Goal: Task Accomplishment & Management: Use online tool/utility

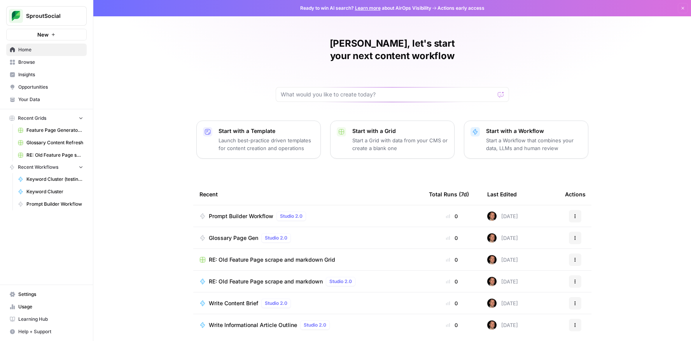
click at [53, 35] on icon "button" at bounding box center [53, 34] width 3 height 3
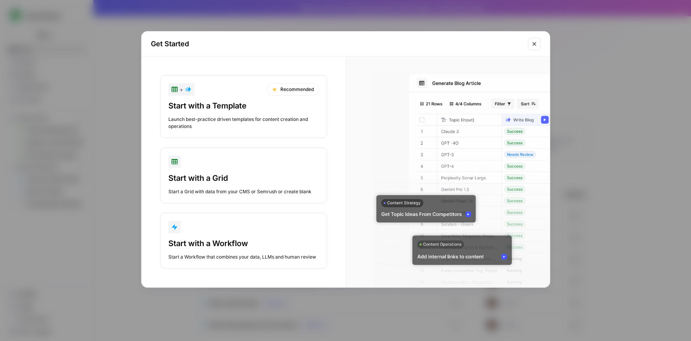
click at [250, 113] on div "Start with a Template Launch best-practice driven templates for content creatio…" at bounding box center [243, 115] width 151 height 30
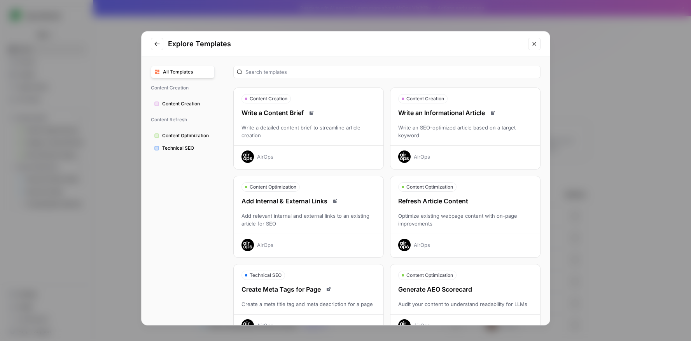
click at [338, 127] on div "Write a detailed content brief to streamline article creation" at bounding box center [309, 132] width 150 height 16
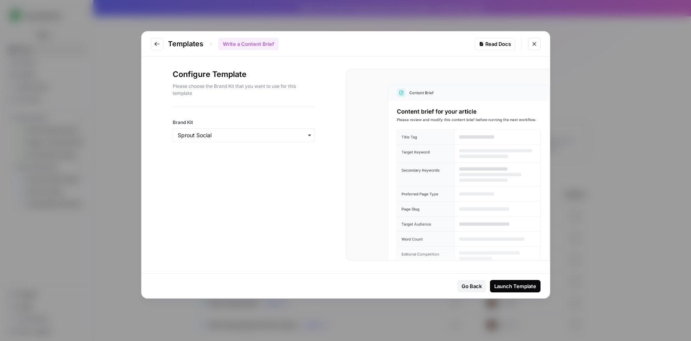
click at [438, 269] on div "Launch Template" at bounding box center [515, 286] width 42 height 8
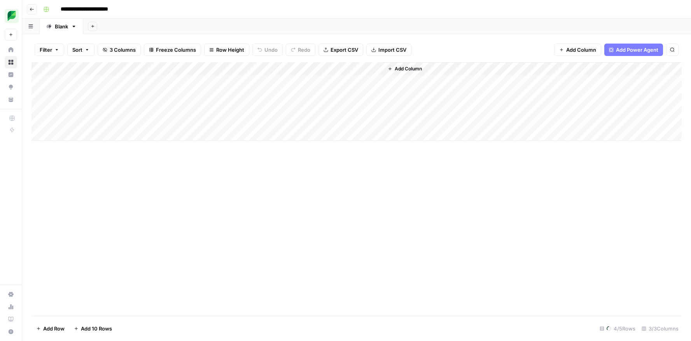
click at [397, 68] on span "Add Column" at bounding box center [408, 68] width 27 height 7
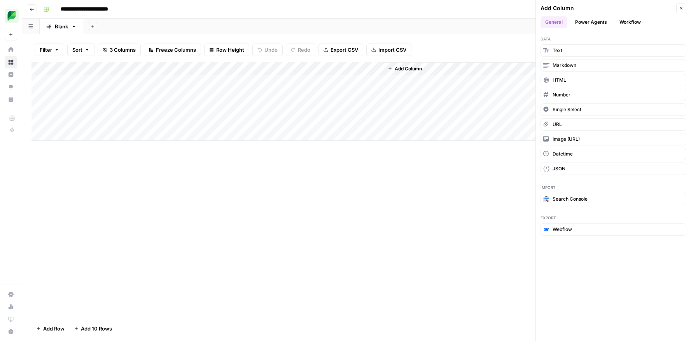
click at [438, 18] on button "Workflow" at bounding box center [630, 22] width 31 height 12
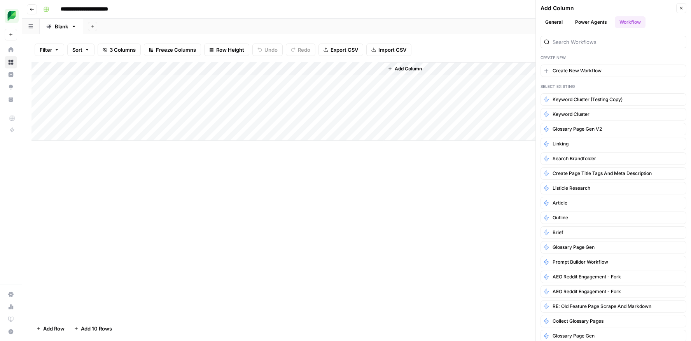
click at [438, 22] on button "Power Agents" at bounding box center [591, 22] width 41 height 12
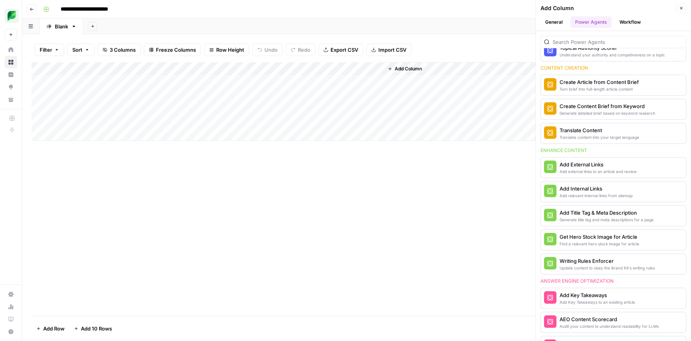
scroll to position [100, 0]
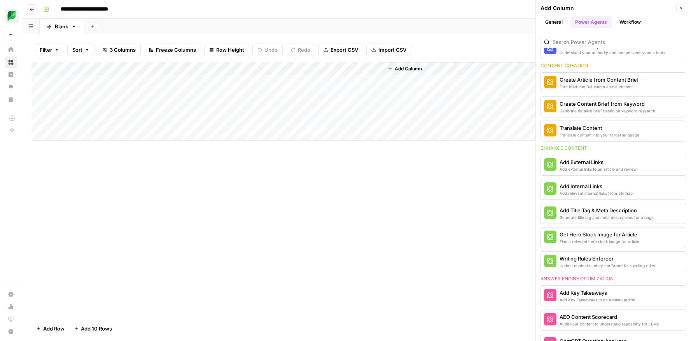
click at [114, 9] on input "**********" at bounding box center [91, 9] width 68 height 12
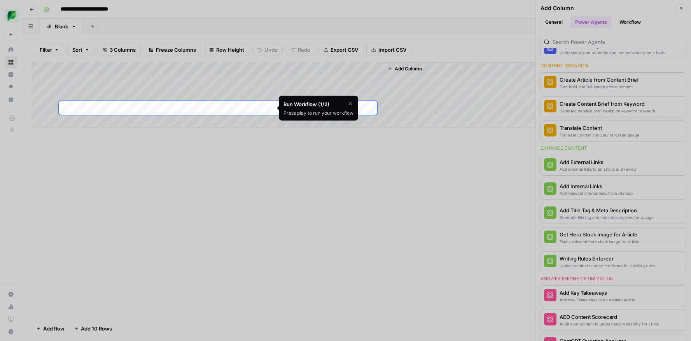
drag, startPoint x: 116, startPoint y: 9, endPoint x: 132, endPoint y: 9, distance: 16.7
click at [132, 9] on body "**********" at bounding box center [345, 170] width 691 height 341
type input "**********"
click at [219, 8] on div at bounding box center [345, 50] width 691 height 101
click at [268, 171] on div at bounding box center [345, 285] width 691 height 341
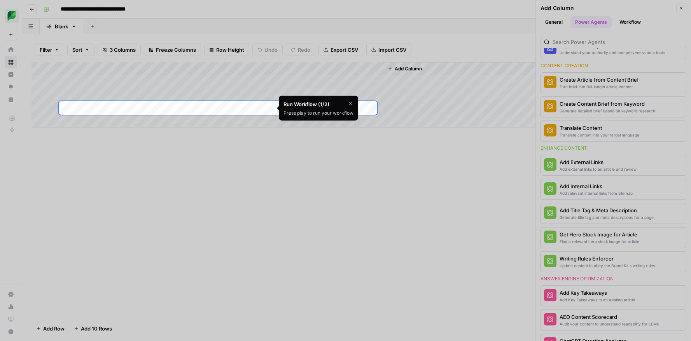
click at [226, 67] on div at bounding box center [345, 50] width 691 height 101
click at [331, 112] on div "Press play to run your workflow" at bounding box center [319, 113] width 70 height 7
click at [216, 107] on div "Add Column" at bounding box center [357, 94] width 650 height 65
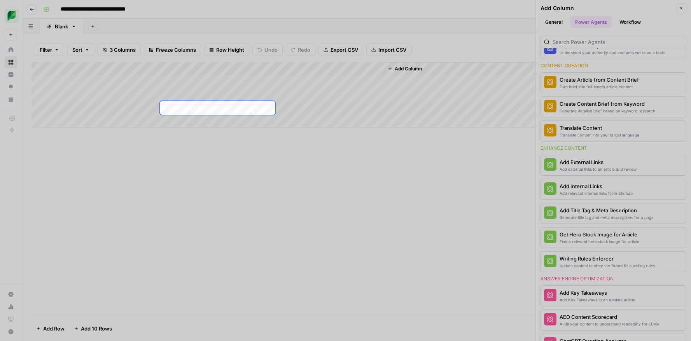
click at [216, 108] on div "Add Column" at bounding box center [357, 94] width 650 height 65
click at [239, 66] on div at bounding box center [345, 50] width 691 height 101
click at [215, 67] on div at bounding box center [345, 50] width 691 height 101
click at [224, 169] on div at bounding box center [345, 285] width 691 height 341
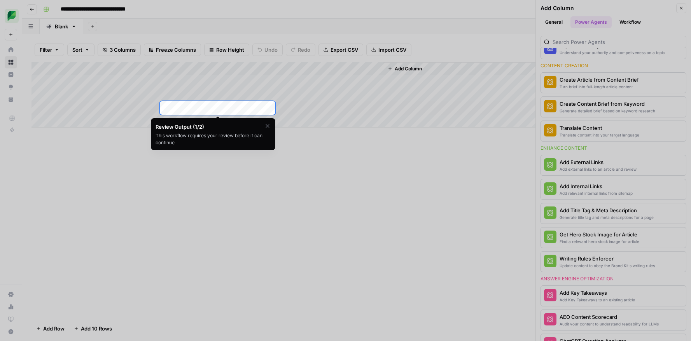
click at [213, 108] on div "Add Column" at bounding box center [357, 94] width 650 height 65
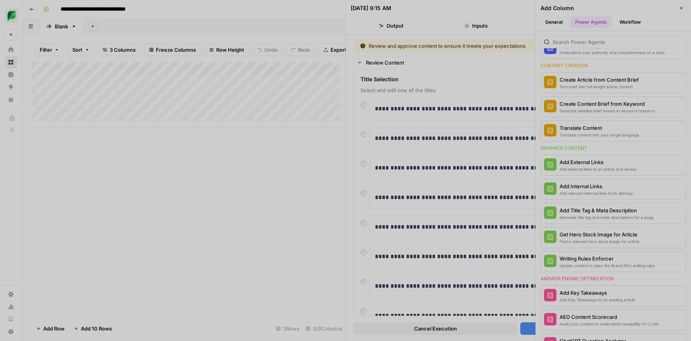
click at [379, 139] on div at bounding box center [345, 170] width 691 height 341
click at [362, 167] on div at bounding box center [345, 170] width 691 height 341
click at [365, 162] on div at bounding box center [345, 170] width 691 height 341
click at [383, 168] on div at bounding box center [345, 170] width 691 height 341
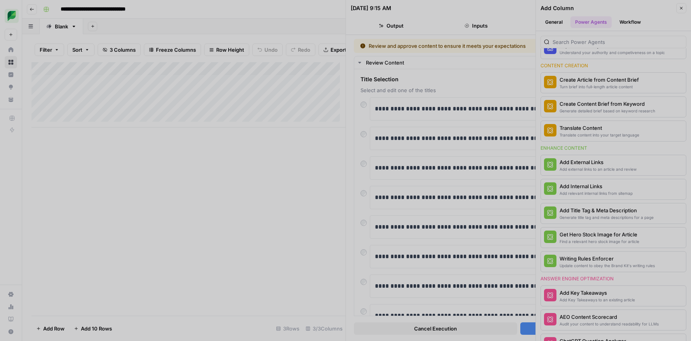
click at [408, 175] on div at bounding box center [345, 170] width 691 height 341
click at [428, 188] on div at bounding box center [345, 170] width 691 height 341
click at [438, 269] on div at bounding box center [345, 170] width 691 height 341
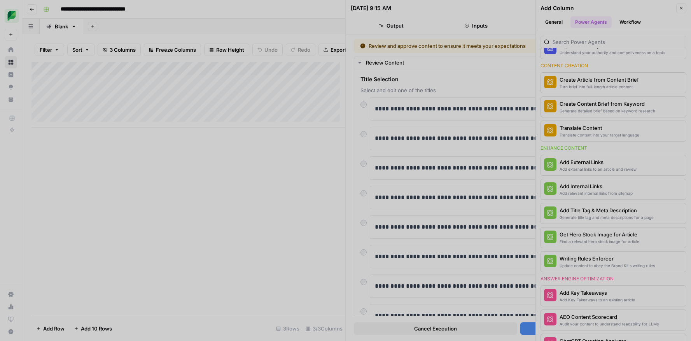
click at [438, 269] on div at bounding box center [345, 170] width 691 height 341
click at [270, 212] on div at bounding box center [345, 170] width 691 height 341
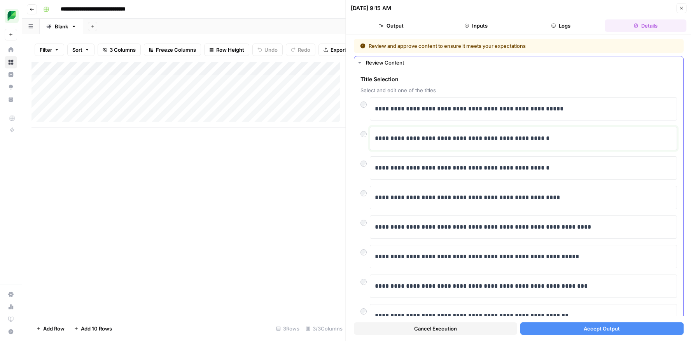
click at [420, 136] on p "**********" at bounding box center [520, 138] width 291 height 10
click at [534, 326] on button "Accept Output" at bounding box center [601, 329] width 163 height 12
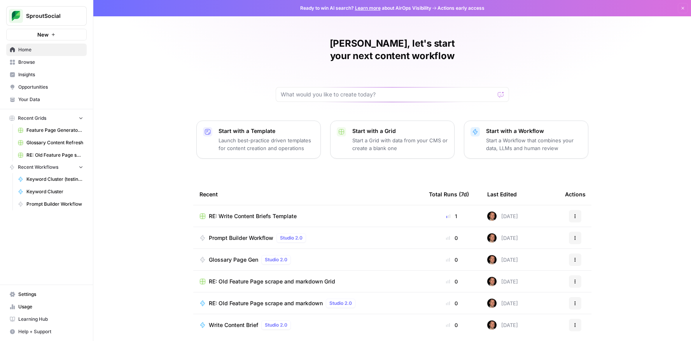
click at [55, 33] on icon "button" at bounding box center [53, 34] width 5 height 5
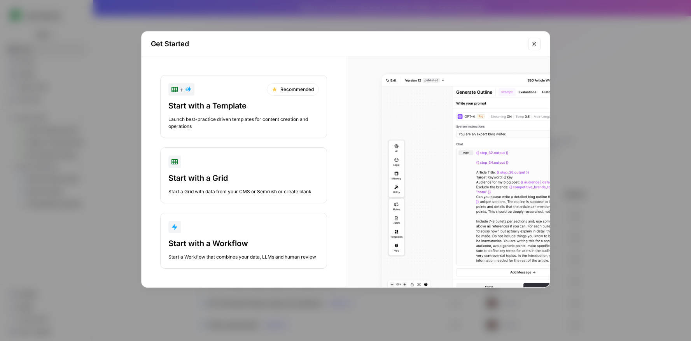
click at [250, 236] on button "Start with a Workflow Start a Workflow that combines your data, LLMs and human …" at bounding box center [243, 241] width 167 height 56
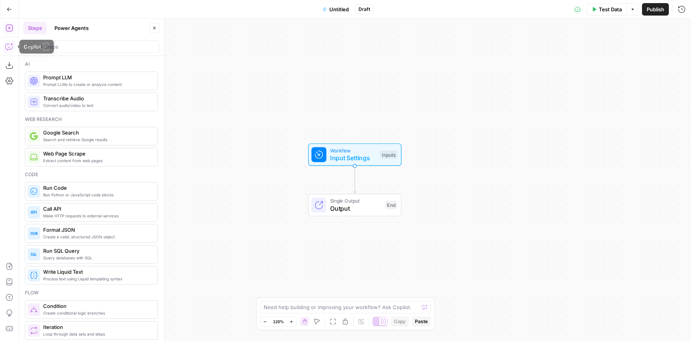
click at [10, 48] on icon "button" at bounding box center [9, 47] width 8 height 8
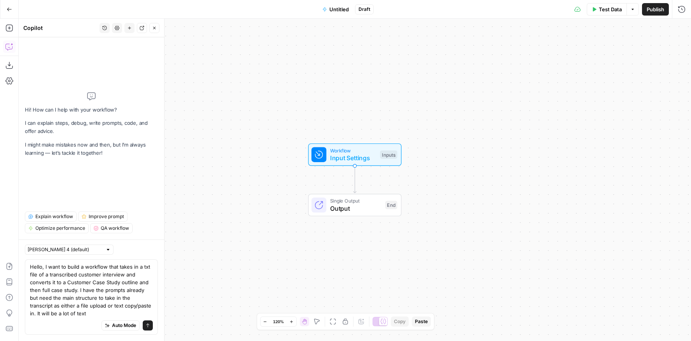
type textarea "Hello, I want to build a workflow that takes in a txt file of a transcribed cus…"
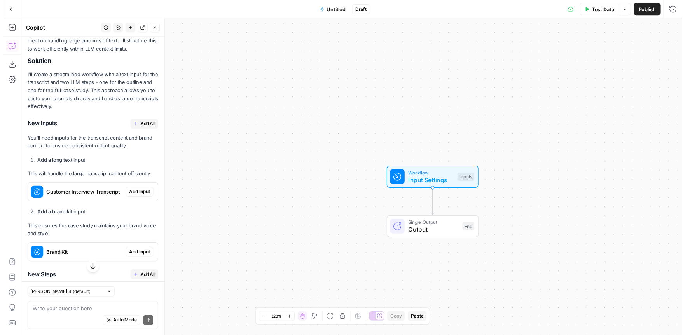
scroll to position [159, 0]
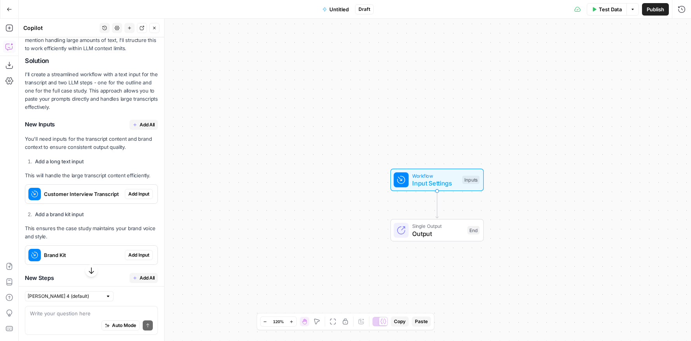
click at [135, 198] on span "Add Input" at bounding box center [138, 194] width 21 height 7
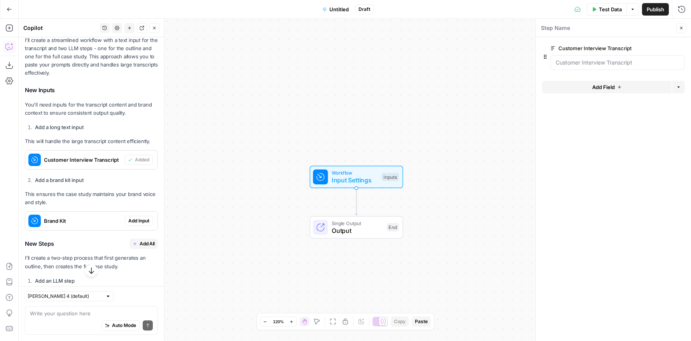
scroll to position [211, 0]
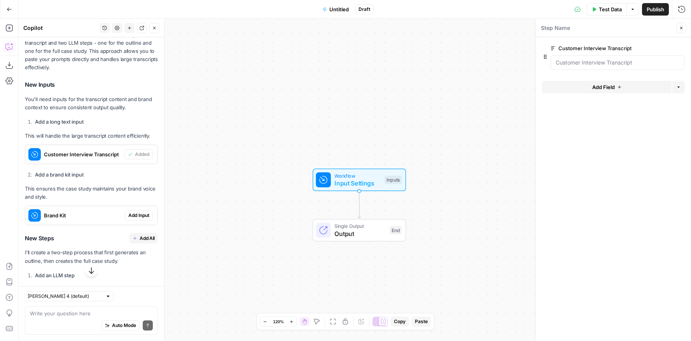
click at [128, 219] on span "Add Input" at bounding box center [138, 215] width 21 height 7
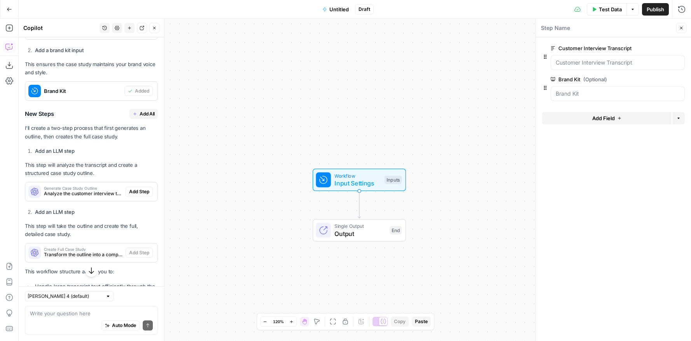
scroll to position [337, 0]
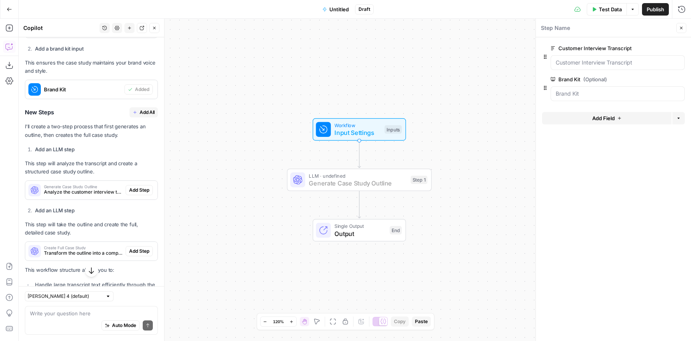
click at [132, 194] on span "Add Step" at bounding box center [139, 190] width 20 height 7
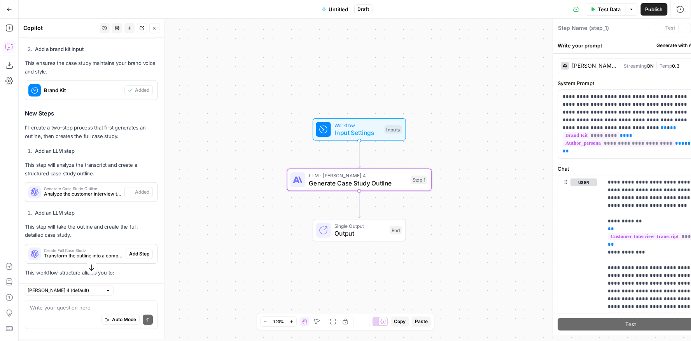
type textarea "Generate Case Study Outline"
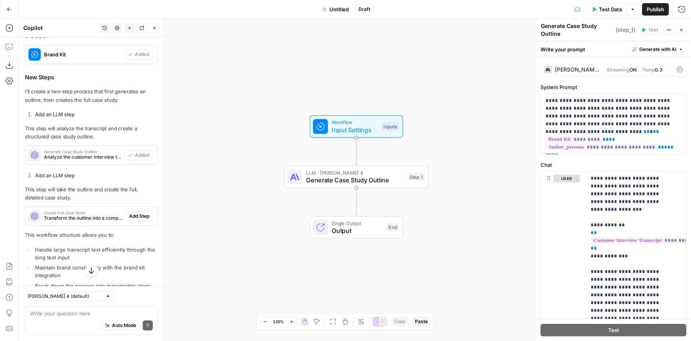
scroll to position [378, 0]
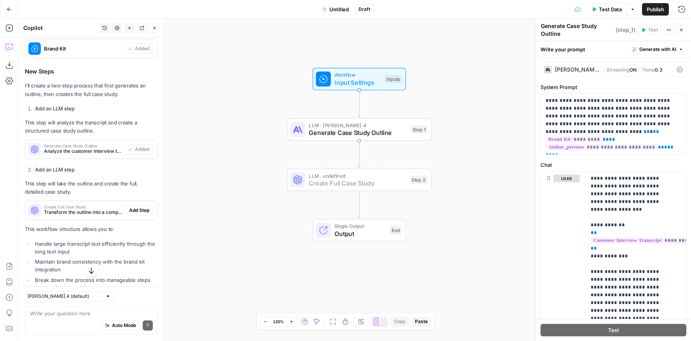
click at [134, 214] on span "Add Step" at bounding box center [139, 210] width 20 height 7
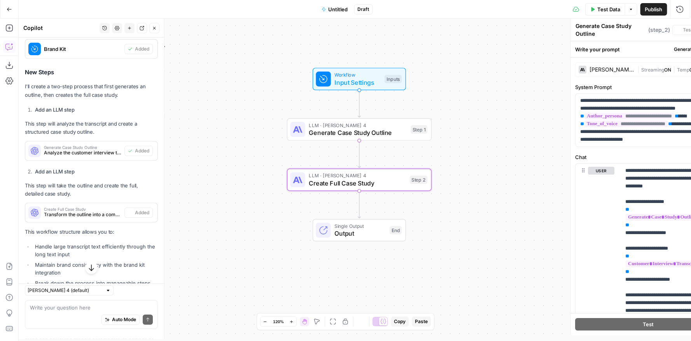
type textarea "Create Full Case Study"
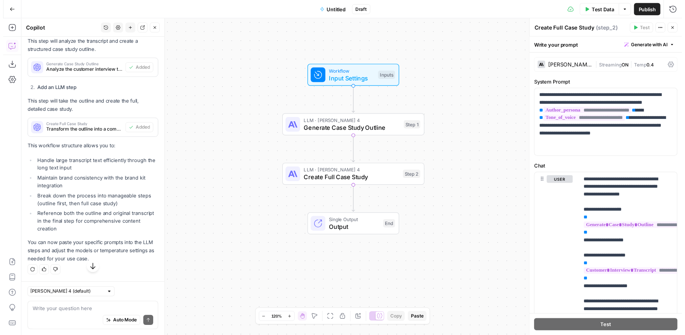
scroll to position [467, 0]
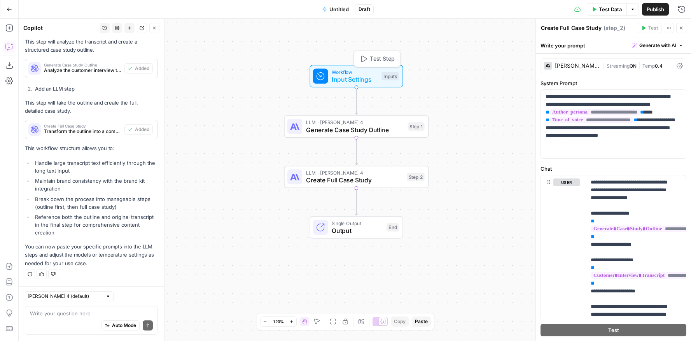
click at [365, 75] on span "Input Settings" at bounding box center [355, 79] width 46 height 9
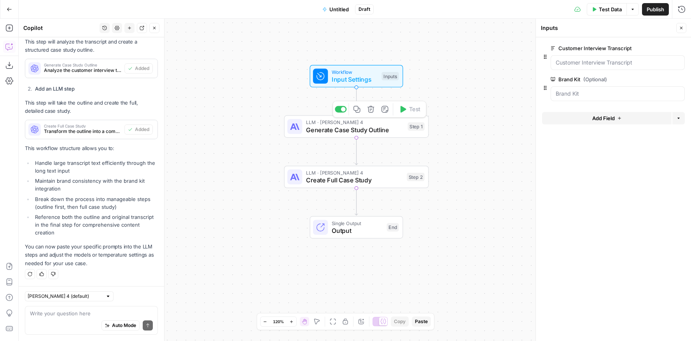
click at [382, 126] on span "Generate Case Study Outline" at bounding box center [355, 129] width 98 height 9
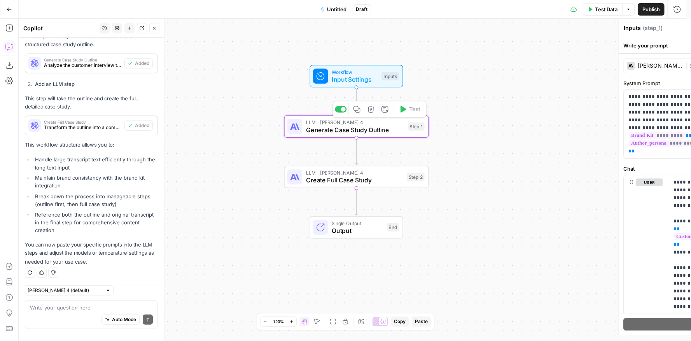
type textarea "Generate Case Study Outline"
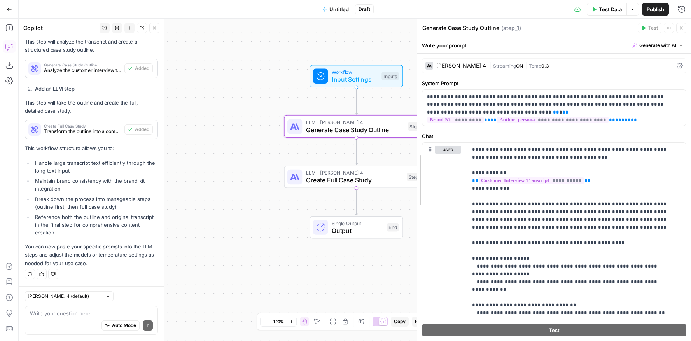
drag, startPoint x: 535, startPoint y: 129, endPoint x: 416, endPoint y: 140, distance: 119.2
click at [416, 140] on div at bounding box center [418, 180] width 8 height 323
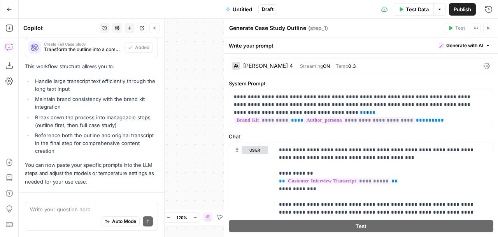
scroll to position [572, 0]
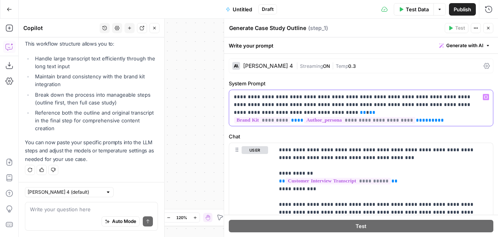
drag, startPoint x: 269, startPoint y: 105, endPoint x: 228, endPoint y: 92, distance: 43.1
copy p "**********"
drag, startPoint x: 252, startPoint y: 113, endPoint x: 224, endPoint y: 91, distance: 35.7
click at [224, 91] on div "**********" at bounding box center [361, 128] width 274 height 218
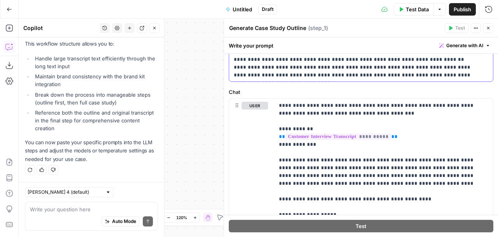
scroll to position [459, 0]
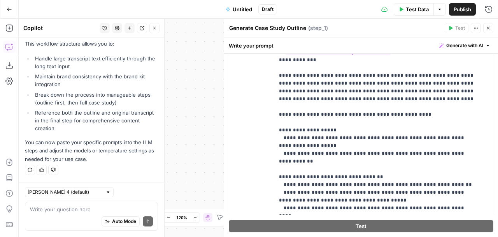
scroll to position [416, 0]
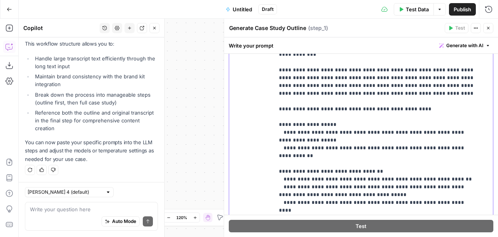
drag, startPoint x: 332, startPoint y: 100, endPoint x: 352, endPoint y: 193, distance: 95.5
click at [352, 193] on p "**********" at bounding box center [378, 230] width 198 height 436
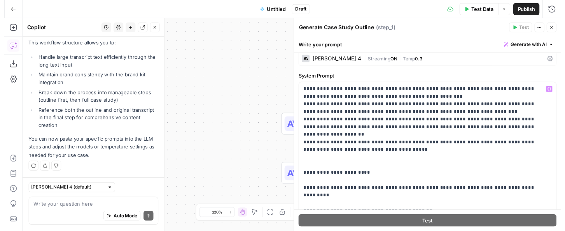
scroll to position [0, 0]
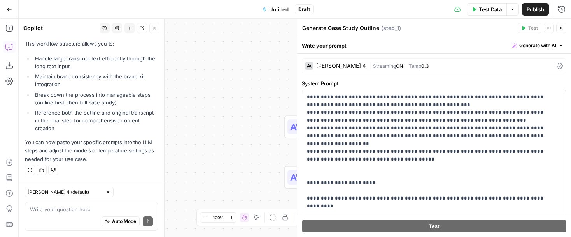
click at [244, 105] on div "Workflow Input Settings Inputs LLM · [PERSON_NAME] 4 Generate Case Study Outlin…" at bounding box center [295, 128] width 552 height 218
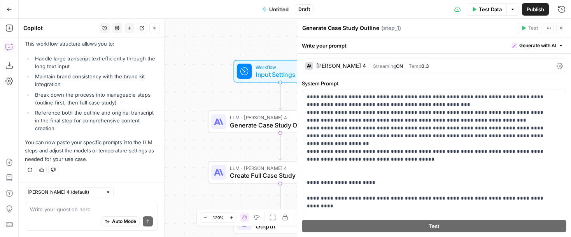
drag, startPoint x: 244, startPoint y: 105, endPoint x: 168, endPoint y: 100, distance: 76.4
click at [168, 100] on div "Workflow Input Settings Inputs LLM · [PERSON_NAME] 4 Generate Case Study Outlin…" at bounding box center [295, 128] width 552 height 218
click at [268, 126] on span "Generate Case Study Outline" at bounding box center [279, 124] width 98 height 9
click at [263, 76] on span "Input Settings" at bounding box center [279, 74] width 46 height 9
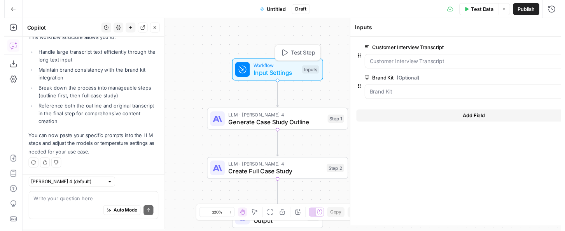
scroll to position [572, 0]
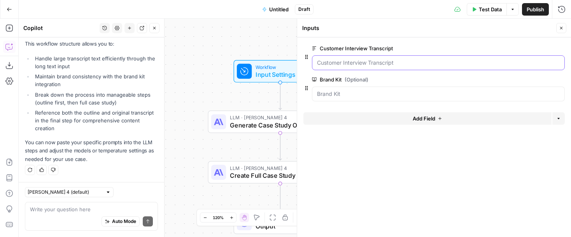
click at [347, 61] on Transcript "Customer Interview Transcript" at bounding box center [438, 63] width 243 height 8
click at [344, 64] on Transcript "Customer Interview Transcript" at bounding box center [438, 63] width 243 height 8
click at [488, 7] on span "Test Data" at bounding box center [490, 9] width 23 height 8
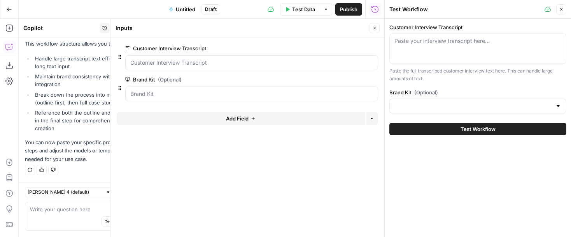
click at [425, 46] on div "Paste your interview transcript here..." at bounding box center [477, 48] width 177 height 30
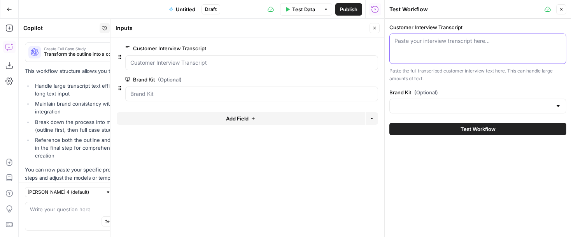
paste textarea "WEBVTT 1 00:00:00.180 --> 00:00:10.860 Interviewer: Perfect. Alright. Let me op…"
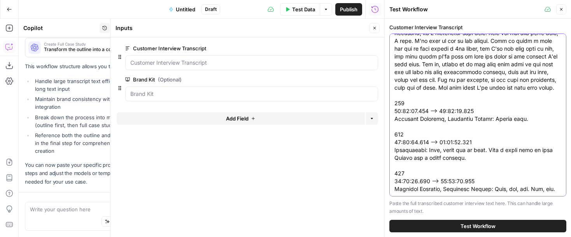
scroll to position [572, 0]
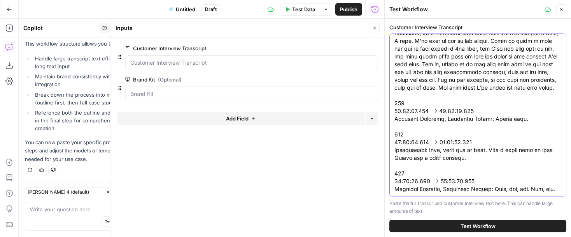
type textarea "WEBVTT 1 00:00:00.180 --> 00:00:10.860 Interviewer: Perfect. Alright. Let me op…"
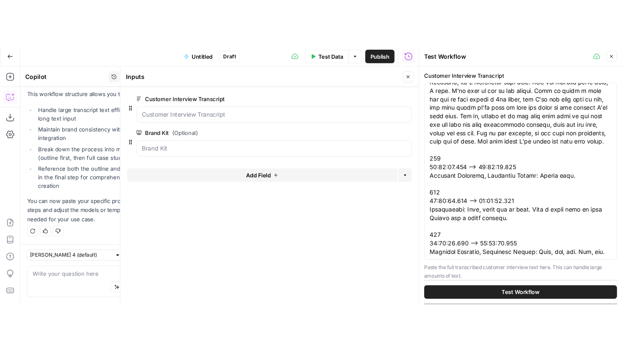
scroll to position [0, 0]
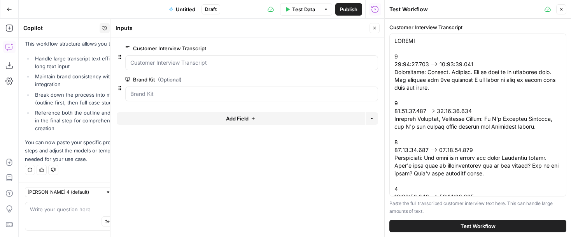
click at [431, 226] on button "Test Workflow" at bounding box center [477, 225] width 177 height 12
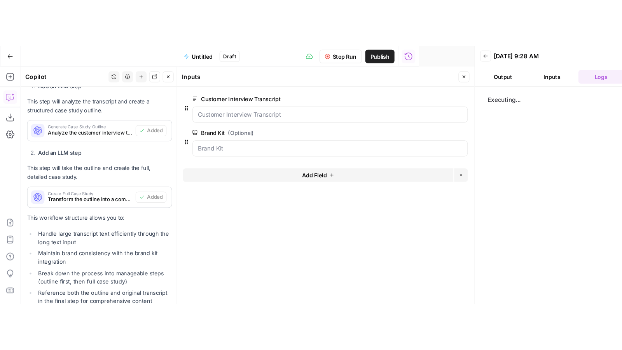
scroll to position [458, 0]
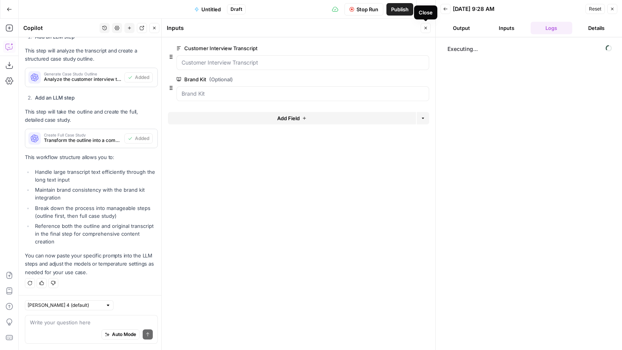
click at [423, 27] on button "Close" at bounding box center [426, 28] width 10 height 10
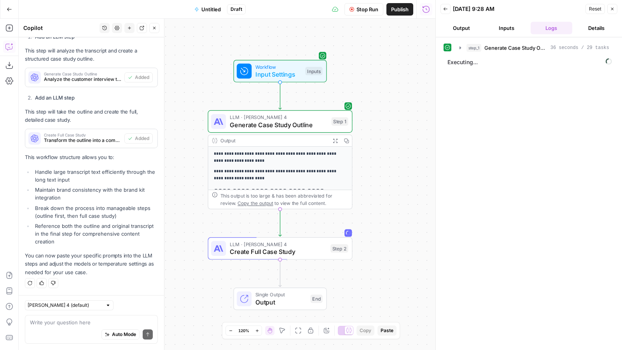
click at [315, 169] on p "**********" at bounding box center [277, 175] width 126 height 14
click at [464, 30] on button "Output" at bounding box center [462, 28] width 42 height 12
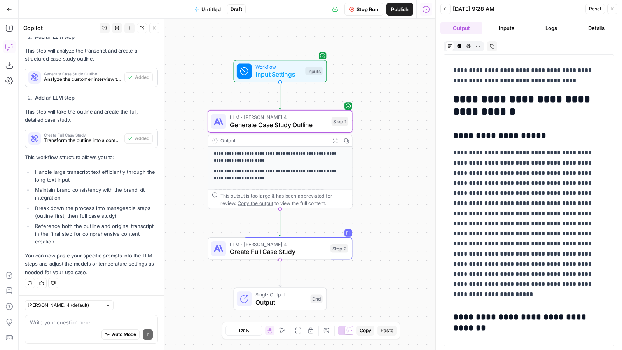
scroll to position [0, 0]
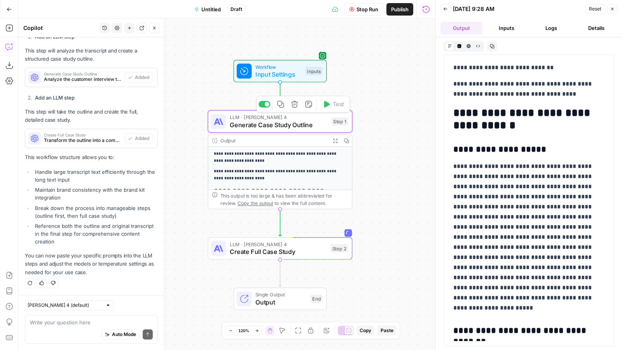
click at [314, 126] on span "Generate Case Study Outline" at bounding box center [279, 124] width 98 height 9
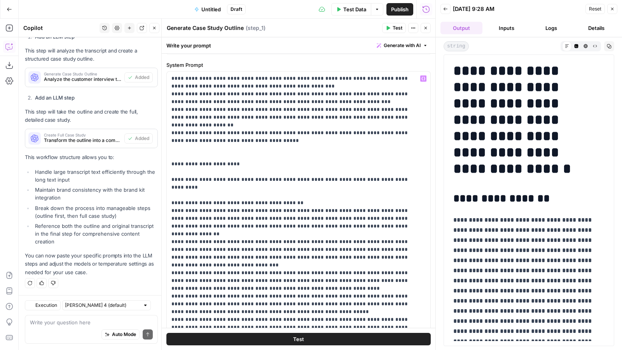
scroll to position [18, 0]
drag, startPoint x: 238, startPoint y: 96, endPoint x: 331, endPoint y: 99, distance: 93.0
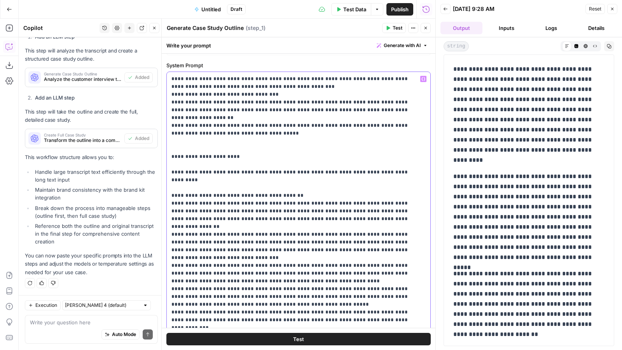
scroll to position [1989, 0]
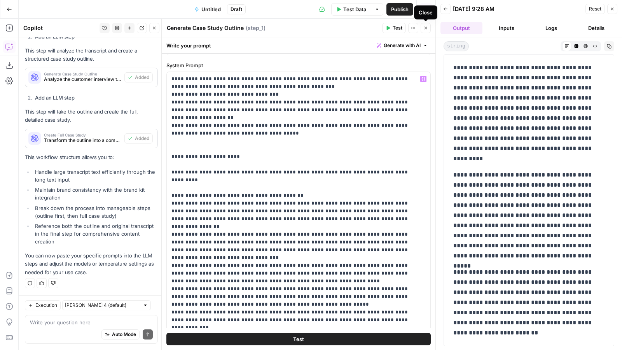
click at [427, 24] on button "Close" at bounding box center [426, 28] width 10 height 10
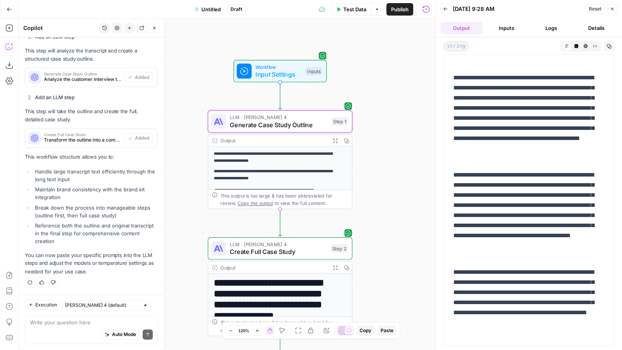
scroll to position [1958, 0]
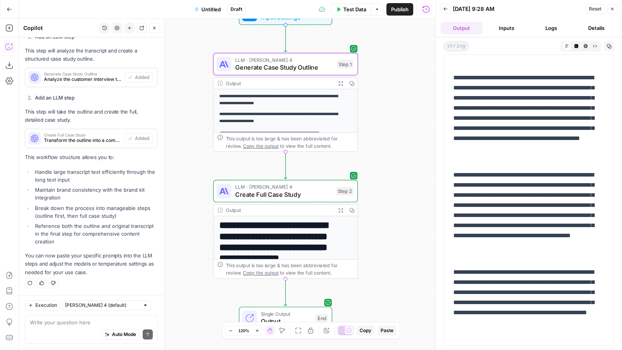
click at [303, 249] on h1 "**********" at bounding box center [282, 247] width 126 height 55
click at [288, 241] on h1 "**********" at bounding box center [282, 247] width 126 height 55
click at [282, 235] on h1 "**********" at bounding box center [282, 247] width 126 height 55
click at [286, 119] on p "**********" at bounding box center [282, 118] width 126 height 14
click at [291, 66] on span "Generate Case Study Outline" at bounding box center [284, 67] width 98 height 9
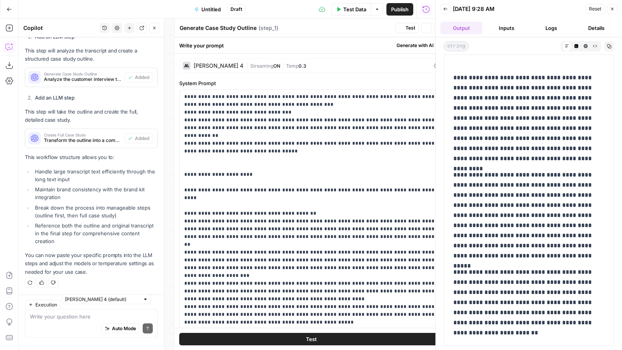
scroll to position [458, 0]
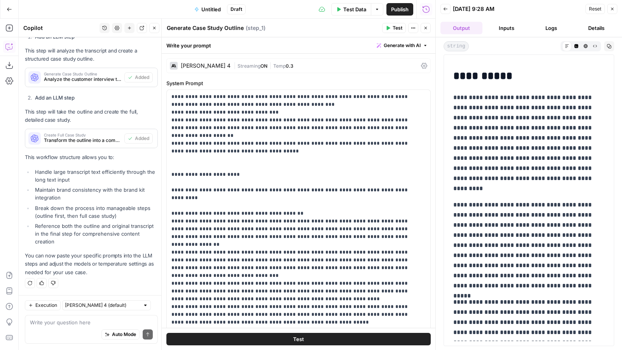
click at [428, 28] on span "Close" at bounding box center [428, 28] width 0 height 0
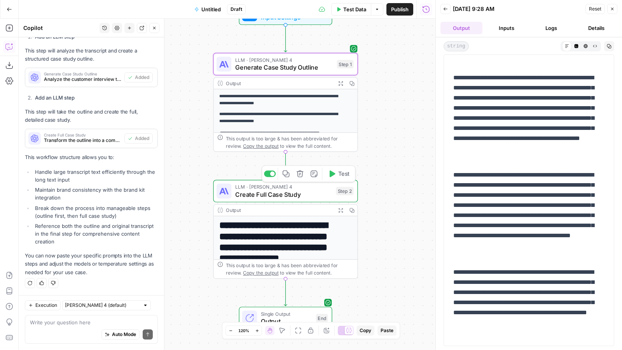
click at [314, 197] on span "Create Full Case Study" at bounding box center [283, 194] width 97 height 9
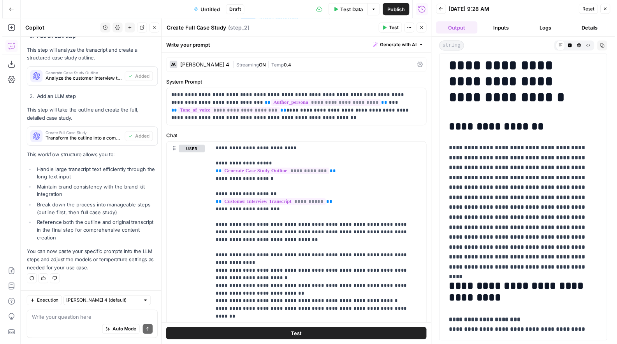
scroll to position [0, 0]
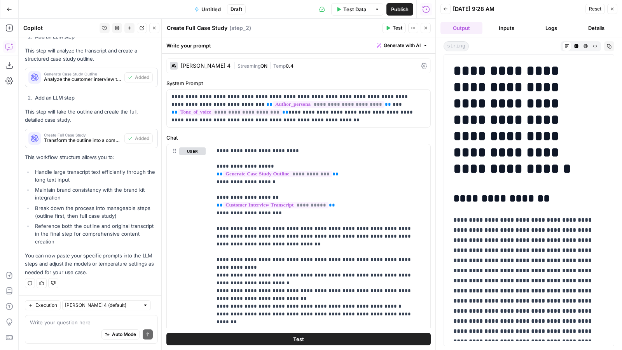
click at [445, 8] on icon "button" at bounding box center [446, 8] width 4 height 3
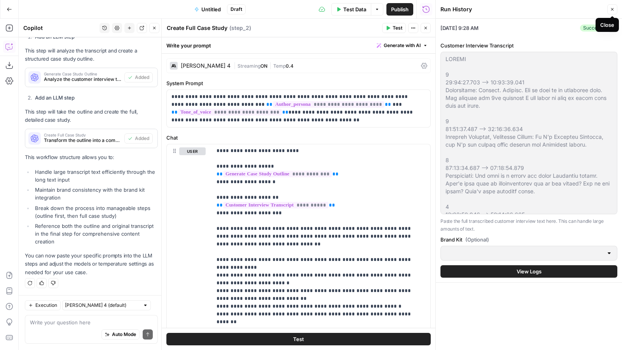
click at [616, 6] on button "Close" at bounding box center [613, 9] width 10 height 10
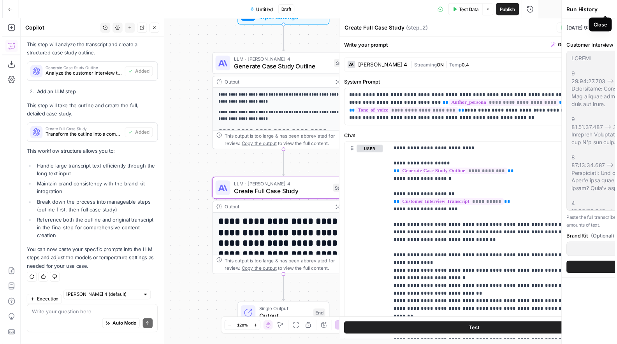
scroll to position [458, 0]
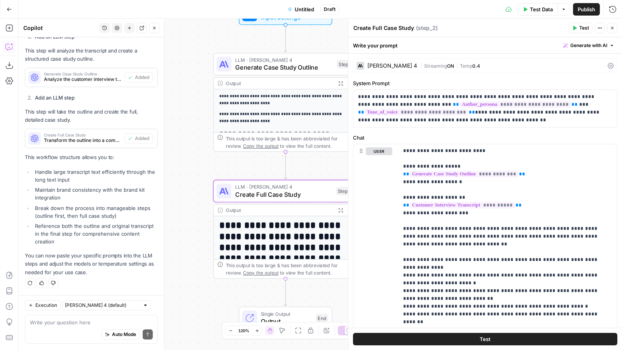
click at [308, 95] on p "**********" at bounding box center [282, 100] width 126 height 14
click at [302, 63] on span "Generate Case Study Outline" at bounding box center [284, 67] width 98 height 9
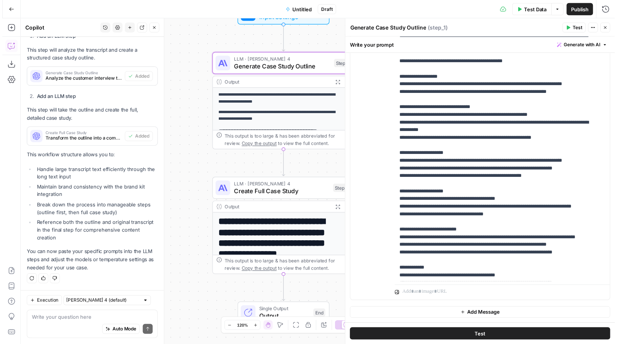
scroll to position [125, 0]
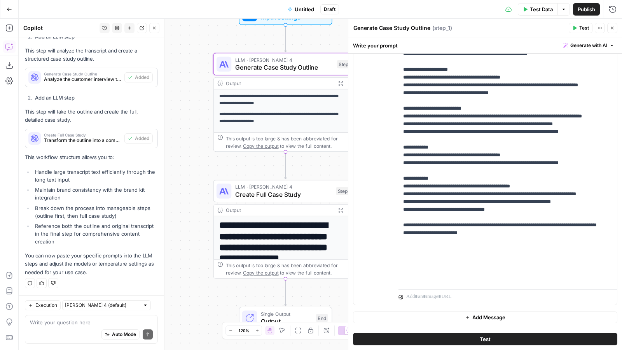
click at [289, 70] on span "Generate Case Study Outline" at bounding box center [284, 67] width 98 height 9
click at [290, 190] on span "Create Full Case Study" at bounding box center [283, 194] width 97 height 9
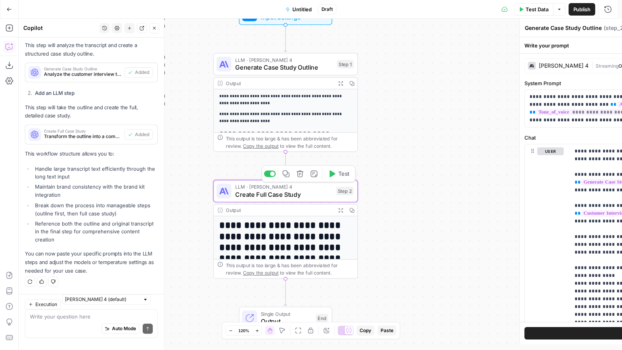
type textarea "Create Full Case Study"
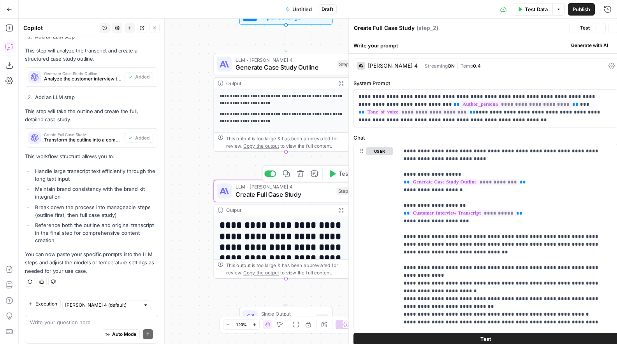
scroll to position [458, 0]
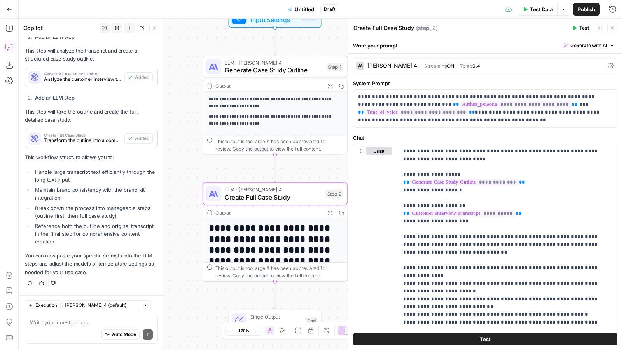
click at [282, 121] on p "**********" at bounding box center [272, 121] width 126 height 14
click at [276, 70] on span "Generate Case Study Outline" at bounding box center [274, 69] width 98 height 9
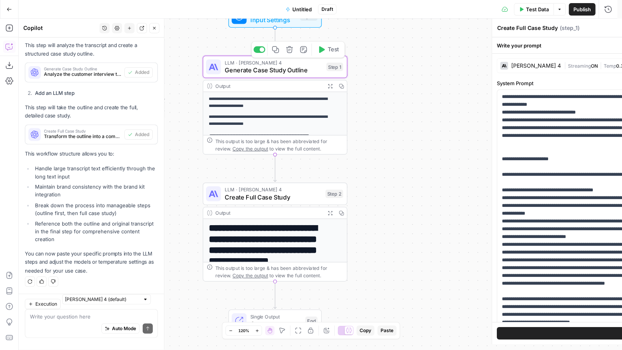
type textarea "Generate Case Study Outline"
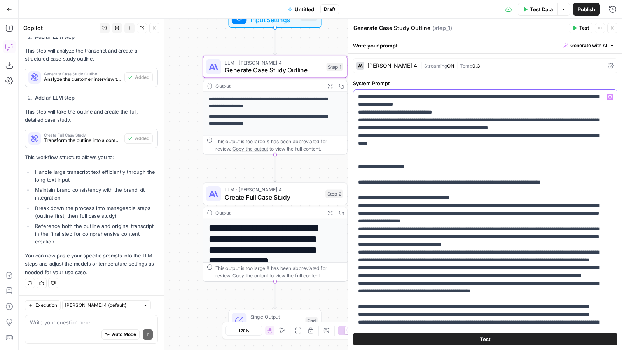
click at [303, 194] on span "Create Full Case Study" at bounding box center [273, 197] width 97 height 9
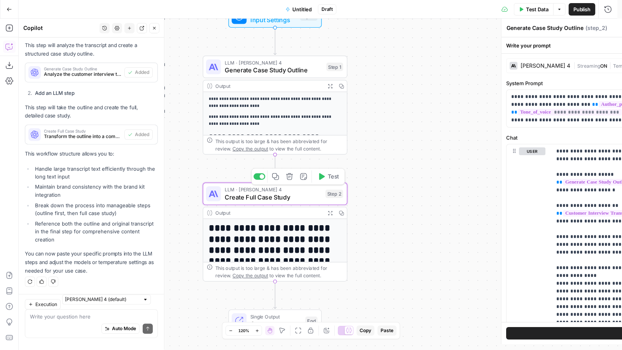
type textarea "Create Full Case Study"
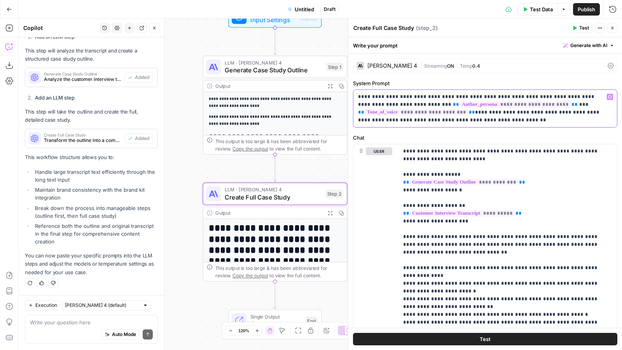
click at [517, 119] on p "**********" at bounding box center [482, 108] width 249 height 31
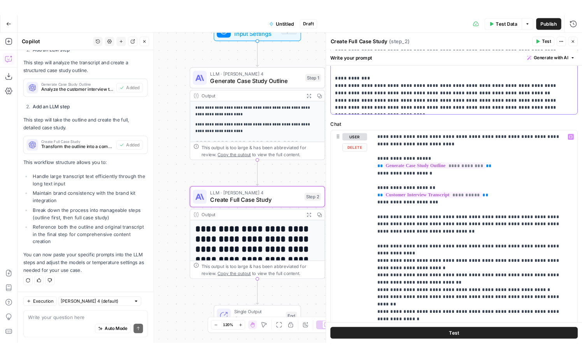
scroll to position [300, 0]
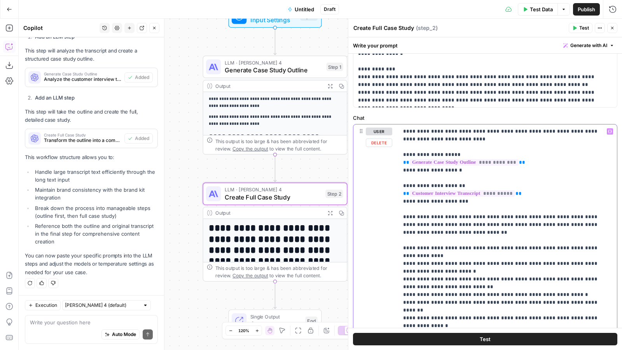
click at [473, 139] on p "**********" at bounding box center [502, 287] width 198 height 319
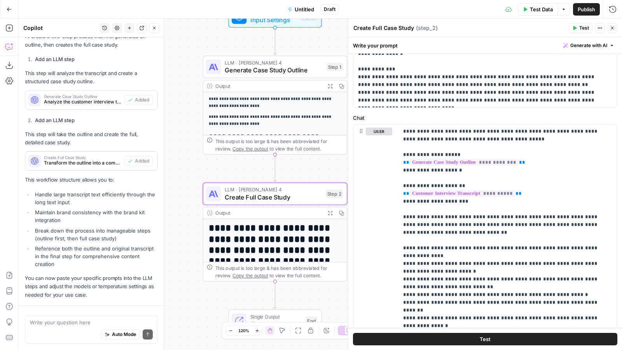
scroll to position [458, 0]
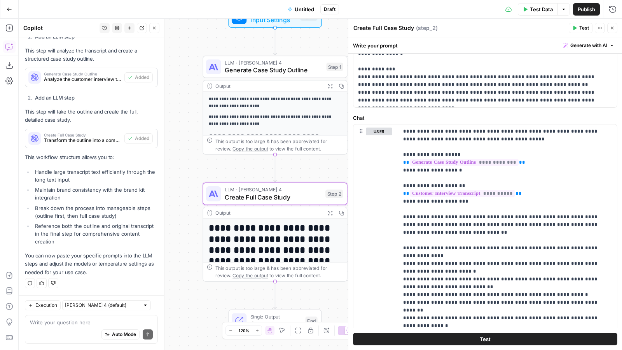
click at [57, 328] on div "Auto Mode Send" at bounding box center [91, 334] width 123 height 17
type textarea "I want to add a human review step after the outline"
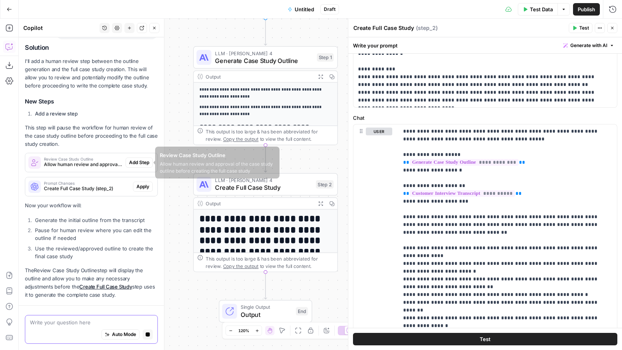
scroll to position [745, 0]
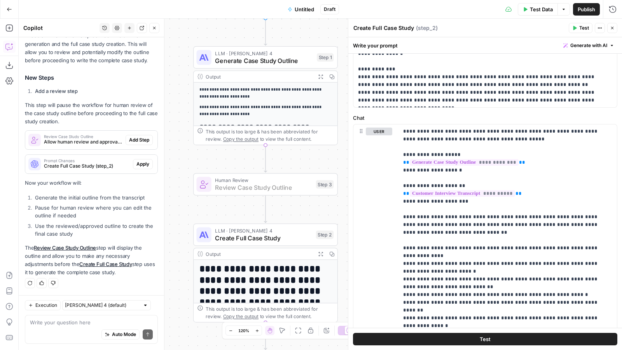
click at [133, 139] on span "Add Step" at bounding box center [139, 140] width 20 height 7
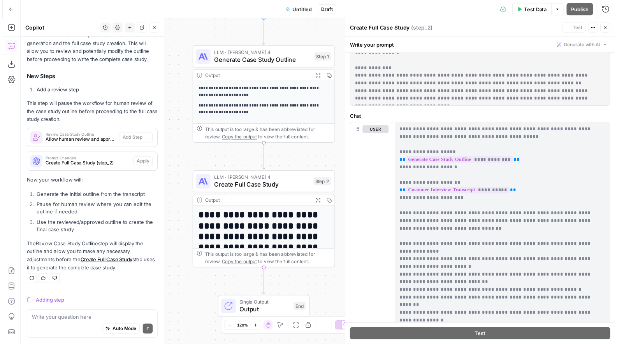
scroll to position [733, 0]
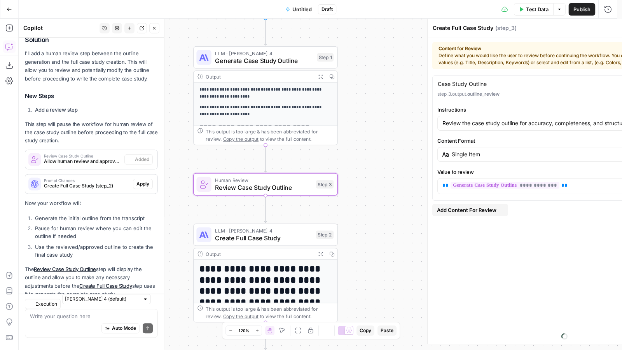
type textarea "Review Case Study Outline"
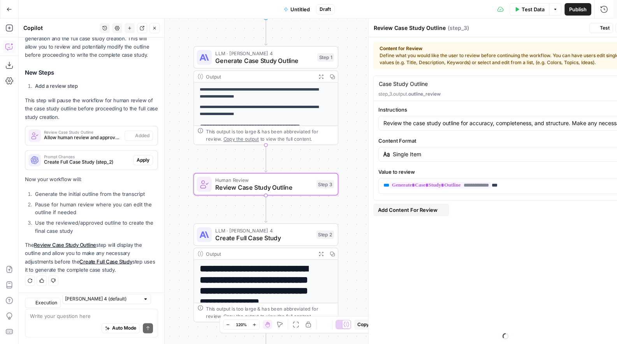
scroll to position [758, 0]
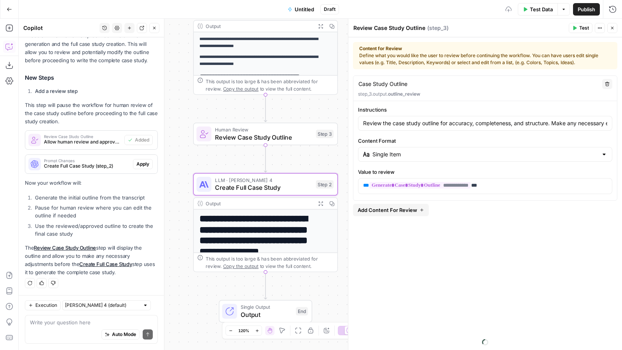
click at [138, 163] on span "Apply" at bounding box center [143, 164] width 13 height 7
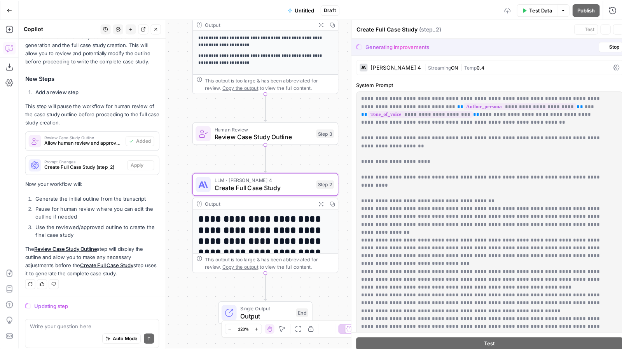
scroll to position [733, 0]
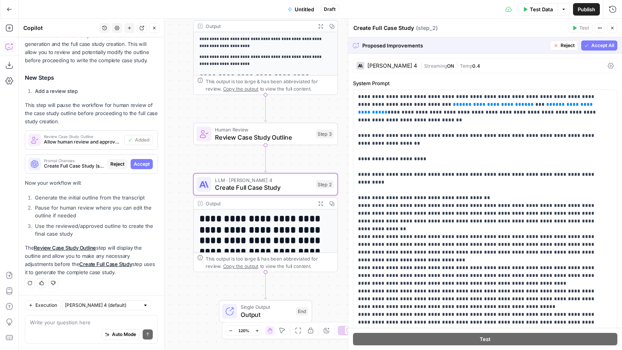
click at [141, 162] on span "Accept" at bounding box center [142, 164] width 16 height 7
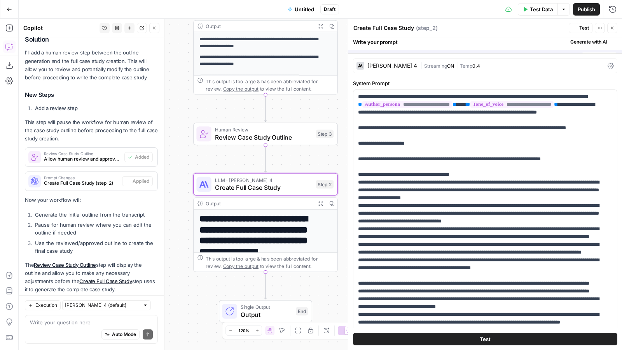
scroll to position [758, 0]
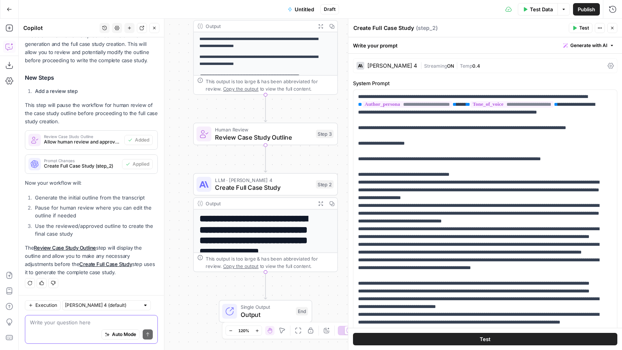
click at [70, 324] on textarea at bounding box center [91, 323] width 123 height 8
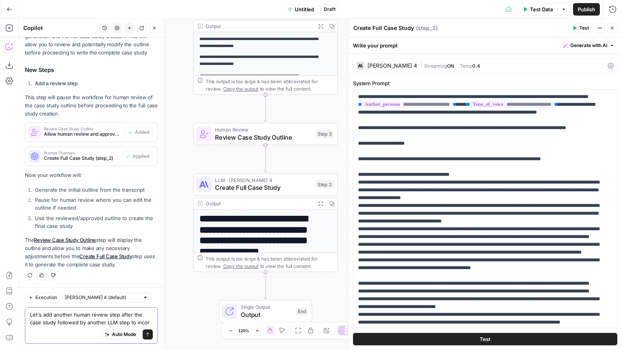
scroll to position [773, 0]
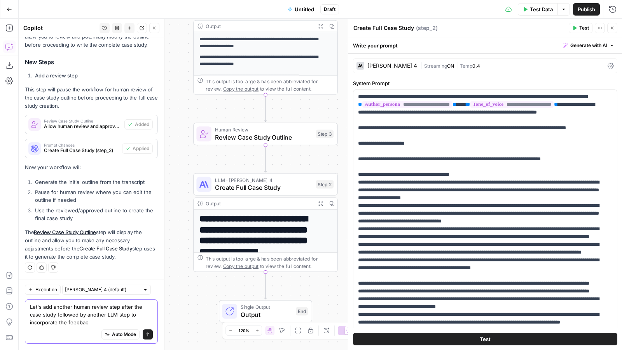
type textarea "Let's add another human review step after the case study followed by another LL…"
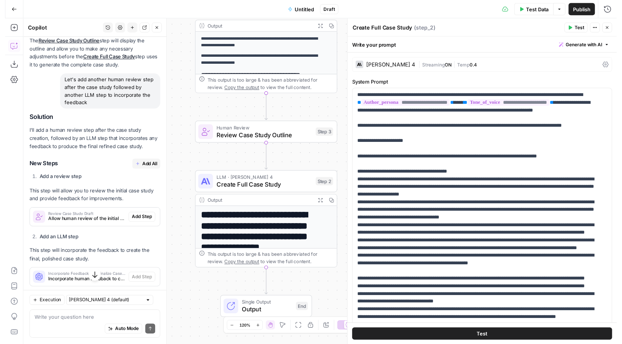
scroll to position [956, 0]
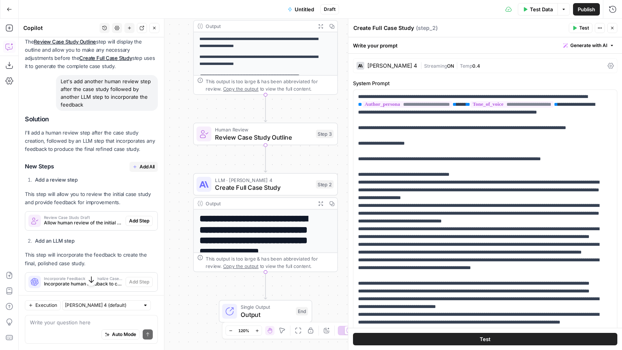
click at [140, 170] on span "Add All" at bounding box center [147, 166] width 15 height 7
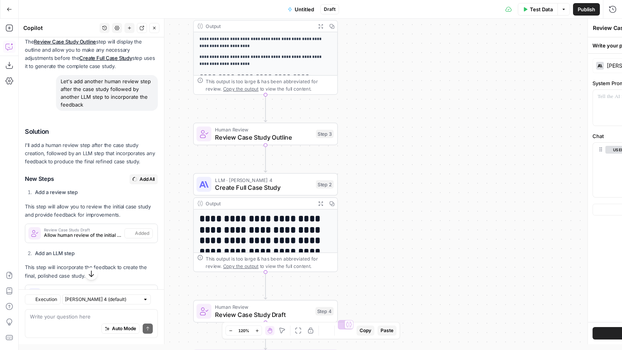
type textarea "Incorporate Feedback and Finalize Case Study"
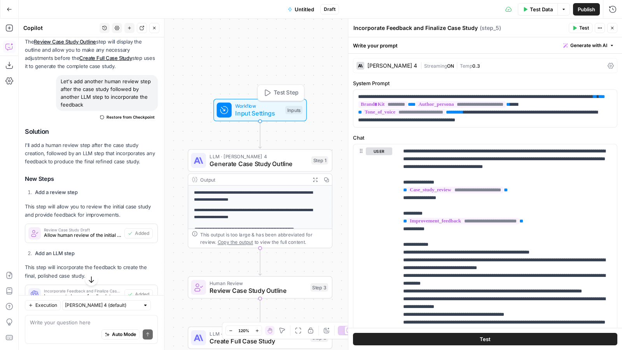
click at [245, 112] on span "Input Settings" at bounding box center [258, 113] width 46 height 9
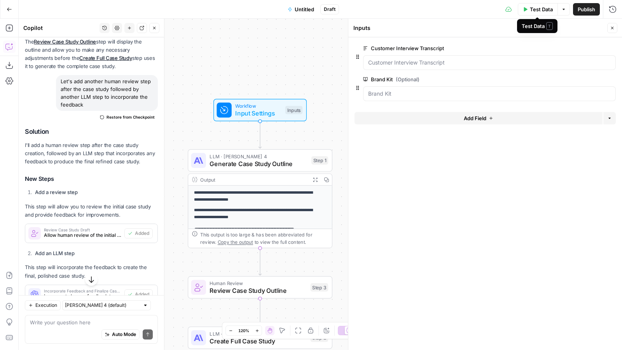
click at [540, 8] on span "Test Data" at bounding box center [541, 9] width 23 height 8
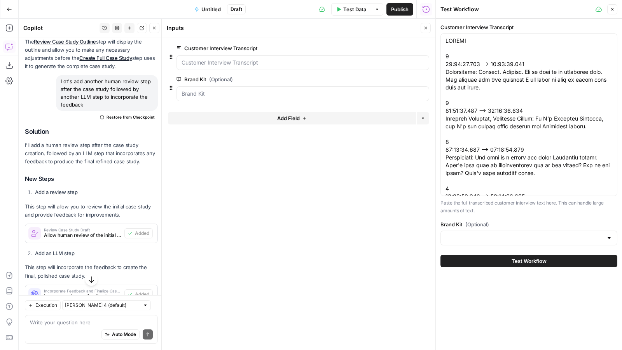
click at [512, 263] on span "Test Workflow" at bounding box center [529, 261] width 35 height 8
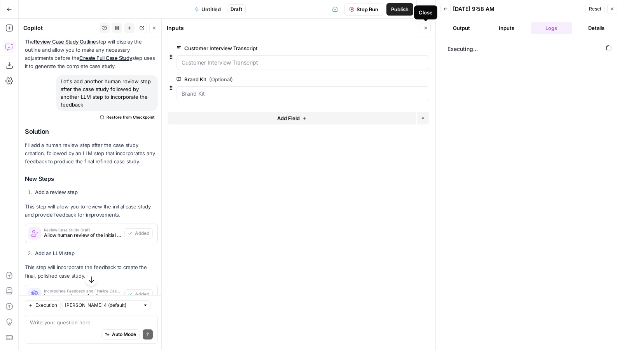
click at [427, 29] on icon "button" at bounding box center [426, 28] width 3 height 3
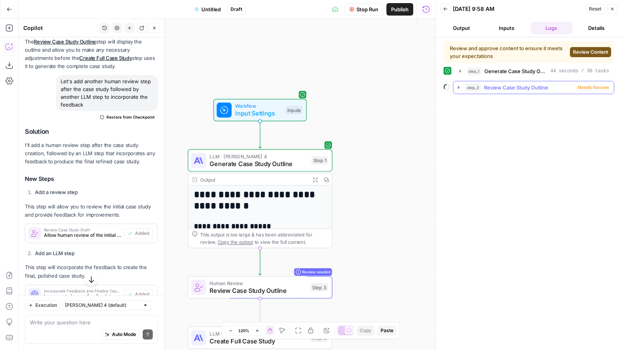
click at [459, 87] on icon "button" at bounding box center [459, 87] width 2 height 3
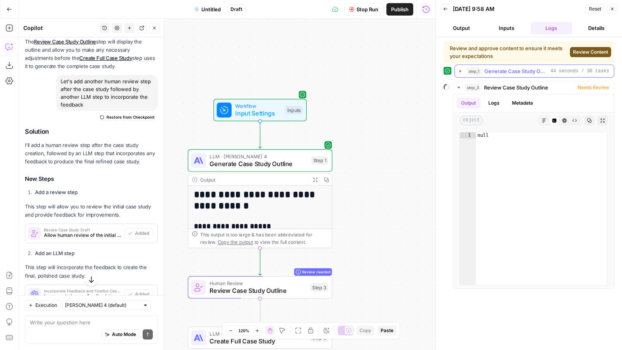
click at [461, 73] on icon "button" at bounding box center [461, 71] width 6 height 6
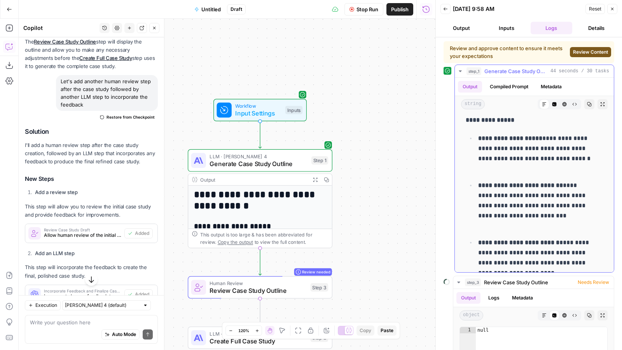
scroll to position [525, 0]
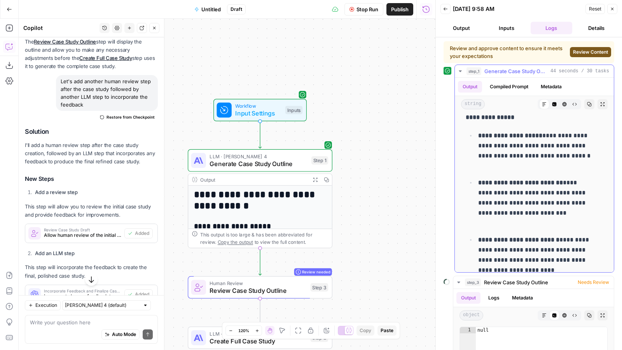
click at [485, 167] on p "**********" at bounding box center [535, 151] width 113 height 40
click at [579, 53] on span "Review Content" at bounding box center [590, 52] width 35 height 7
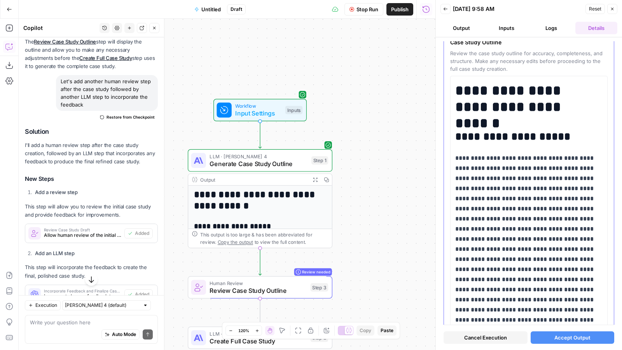
scroll to position [50, 0]
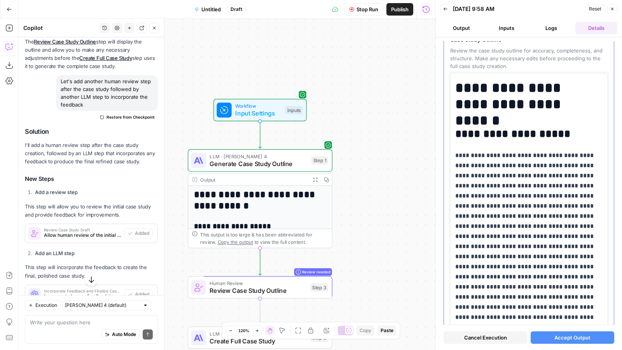
click at [497, 195] on p "**********" at bounding box center [527, 242] width 142 height 182
click at [547, 336] on button "Accept Output" at bounding box center [573, 337] width 84 height 12
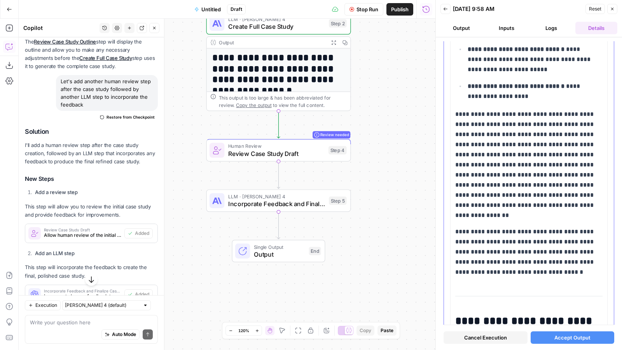
scroll to position [753, 0]
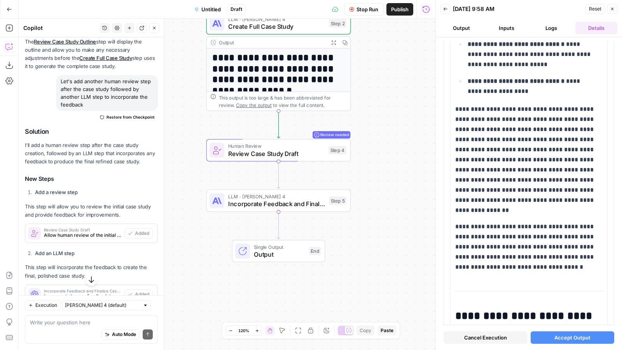
click at [555, 340] on span "Accept Output" at bounding box center [573, 338] width 36 height 8
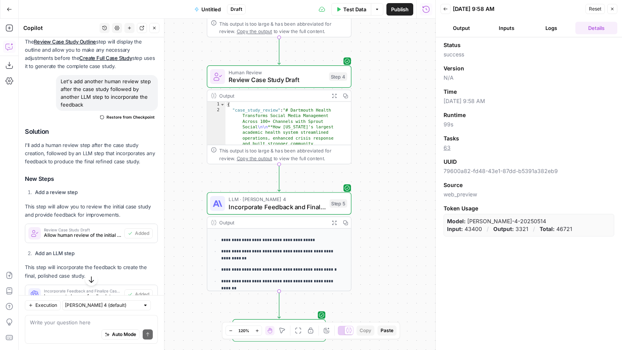
scroll to position [95, 0]
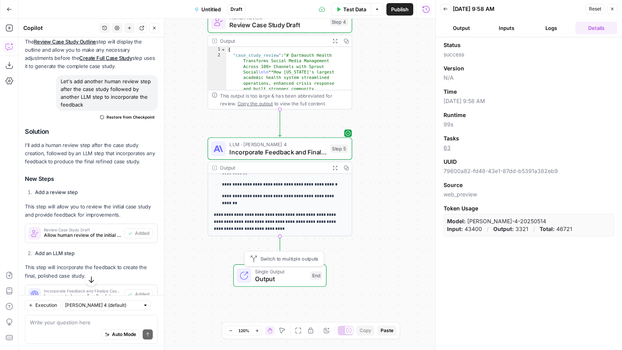
click at [293, 278] on span "Output" at bounding box center [280, 278] width 51 height 9
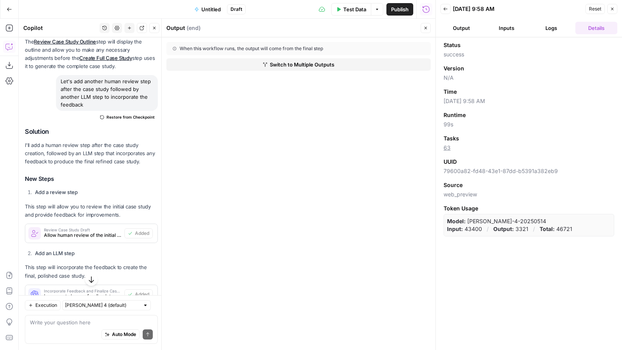
click at [474, 29] on button "Output" at bounding box center [462, 28] width 42 height 12
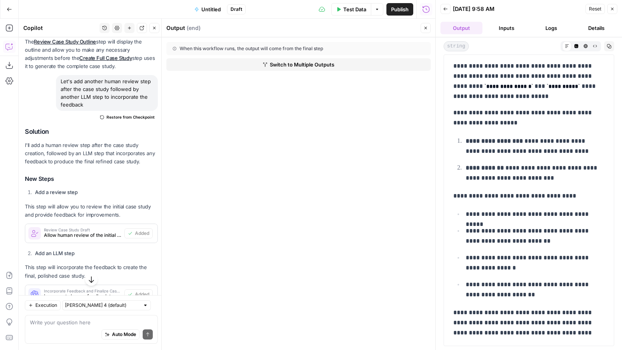
scroll to position [0, 0]
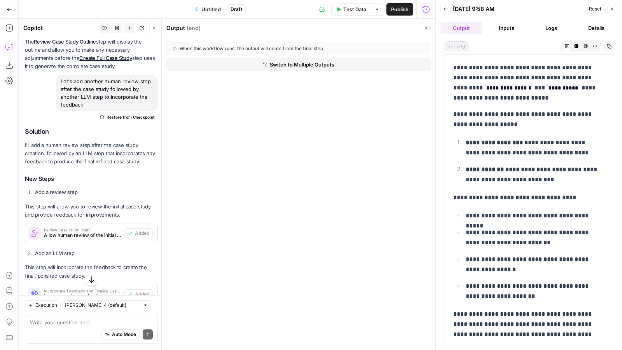
click at [447, 7] on icon "button" at bounding box center [446, 9] width 5 height 5
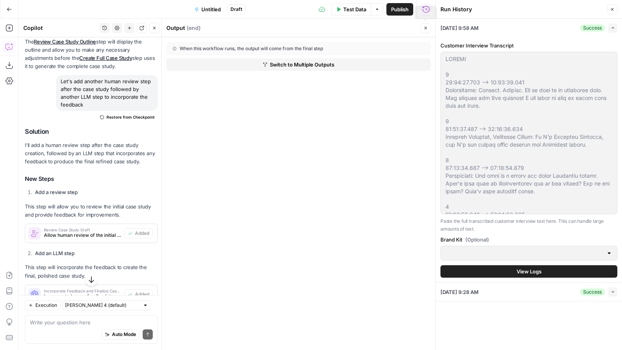
click at [424, 28] on icon "button" at bounding box center [426, 28] width 5 height 5
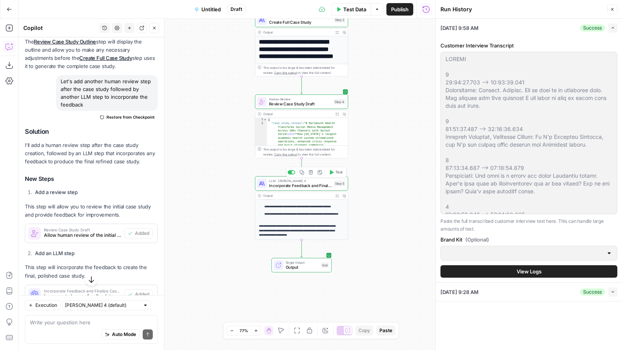
click at [317, 184] on span "Incorporate Feedback and Finalize Case Study" at bounding box center [300, 185] width 63 height 6
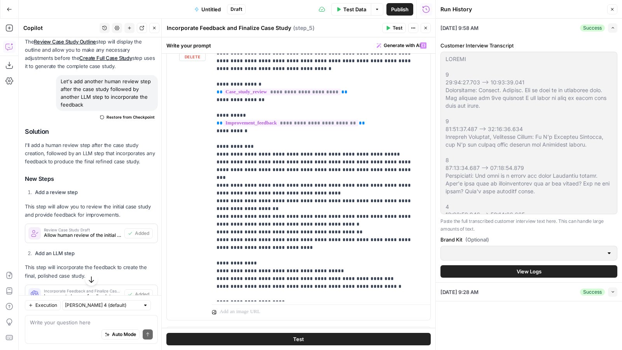
scroll to position [116, 0]
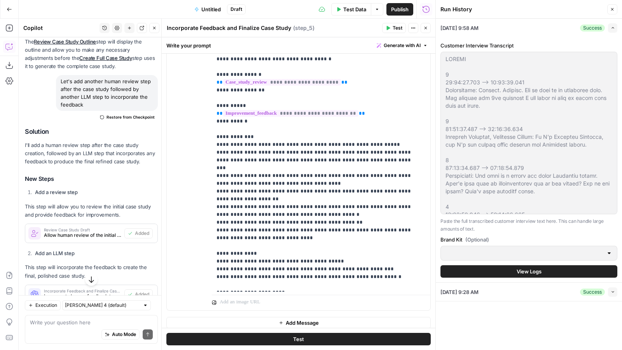
click at [324, 340] on button "Test" at bounding box center [299, 339] width 265 height 12
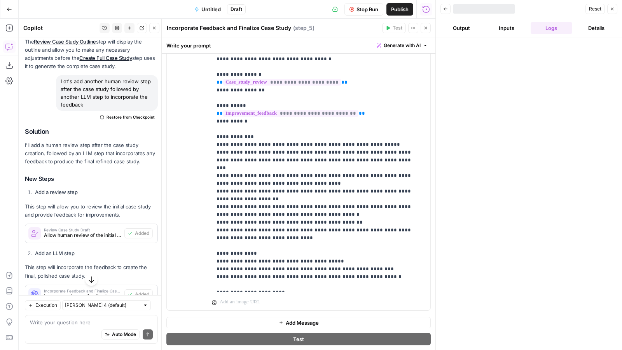
click at [509, 25] on button "Inputs" at bounding box center [507, 28] width 42 height 12
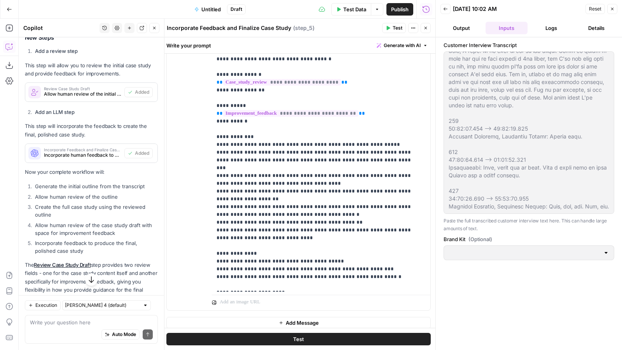
scroll to position [1131, 0]
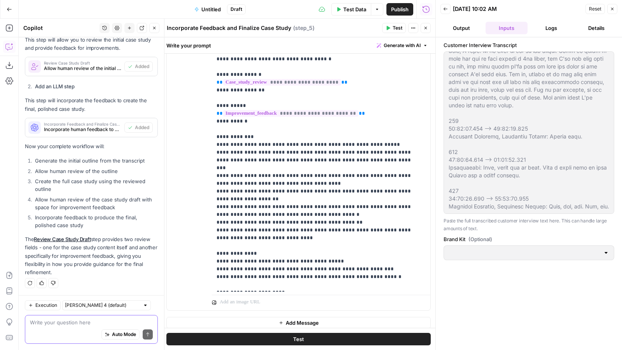
click at [68, 321] on textarea at bounding box center [91, 323] width 123 height 8
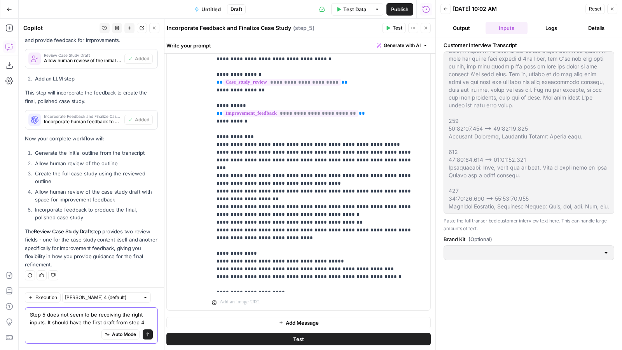
scroll to position [1147, 0]
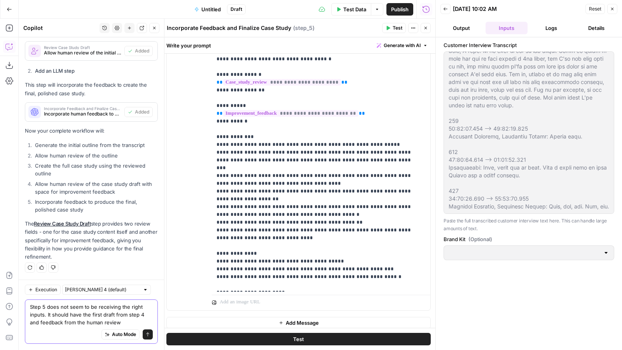
type textarea "Step 5 does not seem to be receiving the right inputs. It should have the first…"
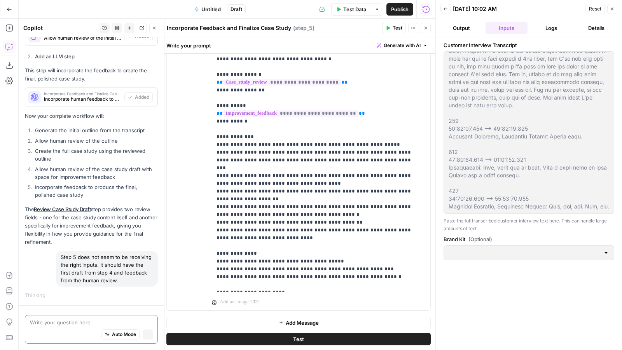
scroll to position [1112, 0]
click at [426, 28] on icon "button" at bounding box center [426, 28] width 3 height 3
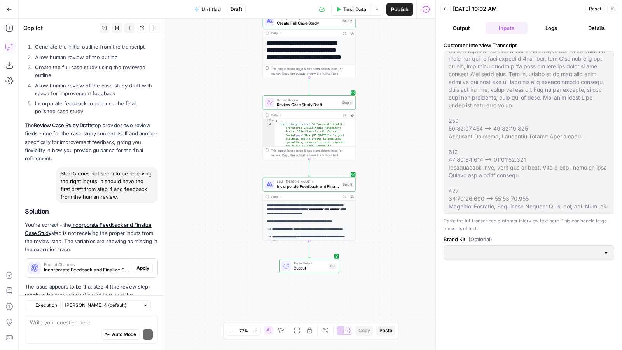
scroll to position [1309, 0]
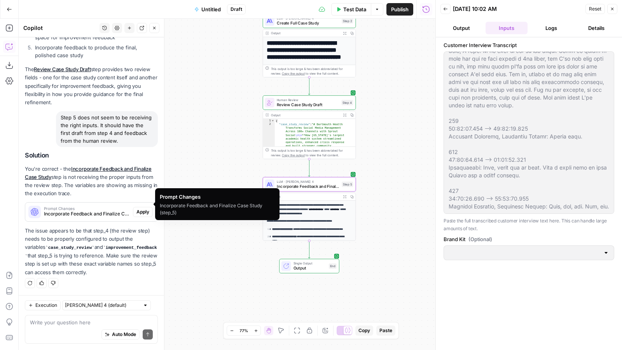
click at [140, 209] on span "Apply" at bounding box center [143, 212] width 13 height 7
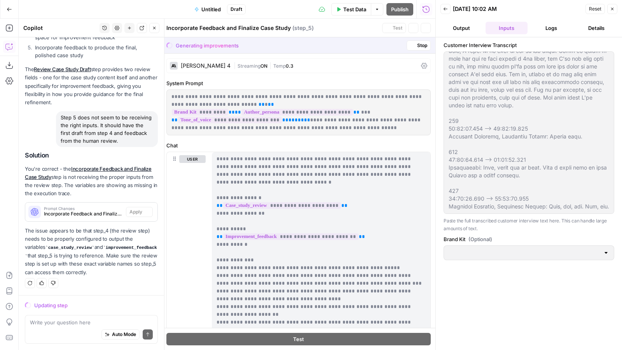
scroll to position [1271, 0]
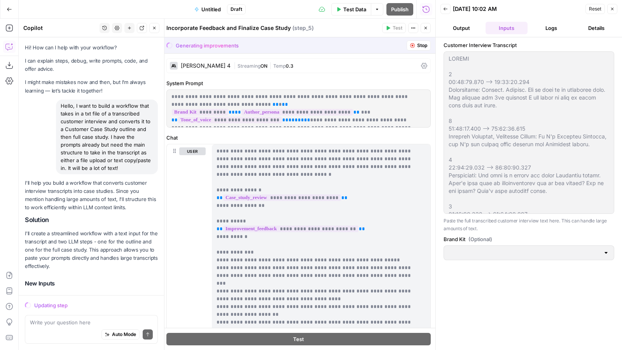
scroll to position [16239, 0]
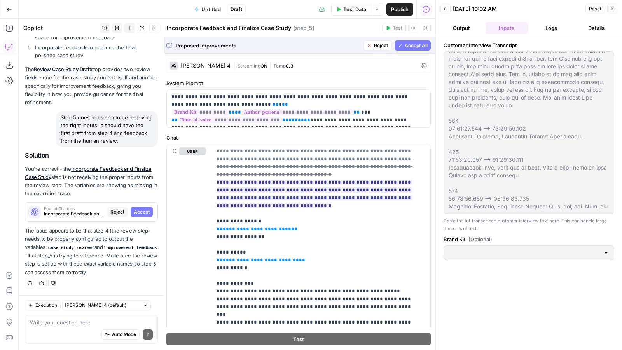
click at [138, 209] on span "Accept" at bounding box center [142, 212] width 16 height 7
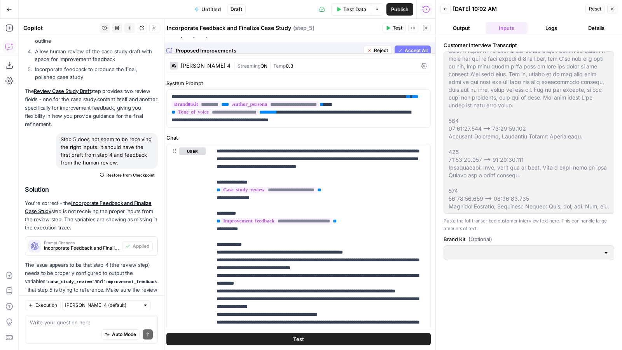
scroll to position [1321, 0]
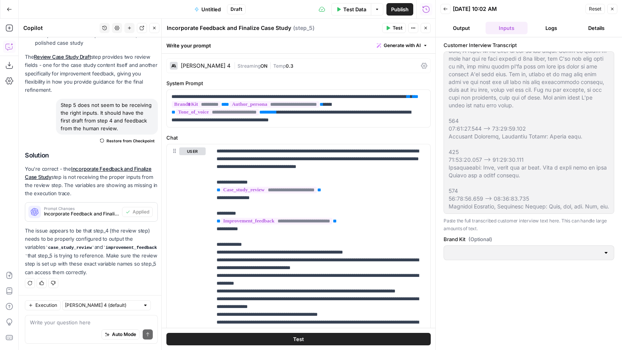
click at [200, 341] on button "Test" at bounding box center [299, 339] width 265 height 12
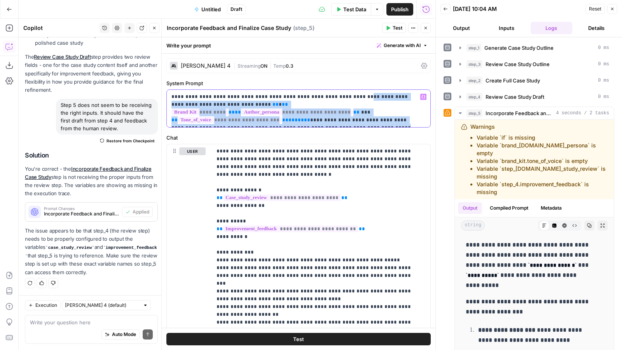
drag, startPoint x: 357, startPoint y: 119, endPoint x: 343, endPoint y: 96, distance: 27.0
click at [343, 96] on p "**********" at bounding box center [296, 108] width 249 height 31
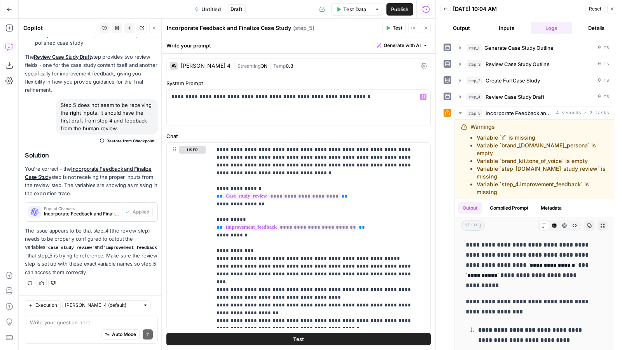
click at [349, 79] on label "System Prompt" at bounding box center [299, 83] width 265 height 8
click at [391, 27] on button "Test" at bounding box center [394, 28] width 24 height 10
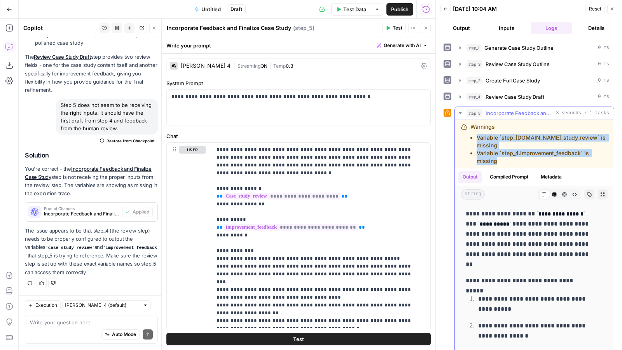
drag, startPoint x: 501, startPoint y: 153, endPoint x: 475, endPoint y: 140, distance: 29.1
click at [475, 140] on ul "Variable `step_4.case_study_review` is missing Variable `step_4.improvement_fee…" at bounding box center [539, 149] width 137 height 31
copy ul "Variable `step_4.case_study_review` is missing Variable `step_4.improvement_fee…"
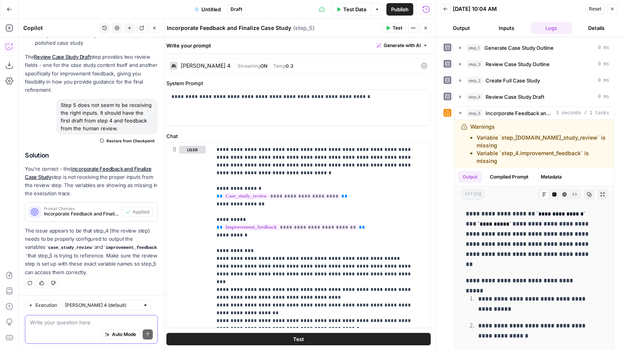
click at [93, 323] on textarea at bounding box center [91, 323] width 123 height 8
paste textarea "Variable `step_4.case_study_review` is missing Variable `step_4.improvement_fee…"
type textarea "Variable `step_4.case_study_review` is missing Variable `step_4.improvement_fee…"
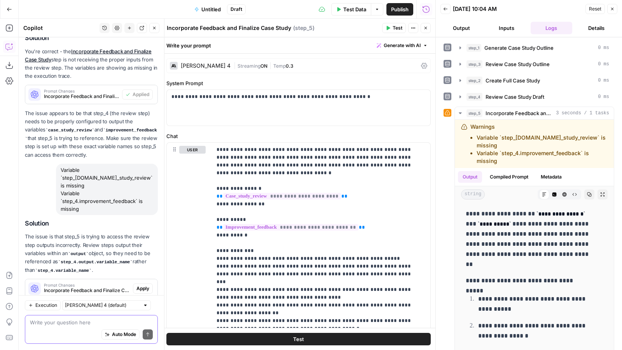
scroll to position [1507, 0]
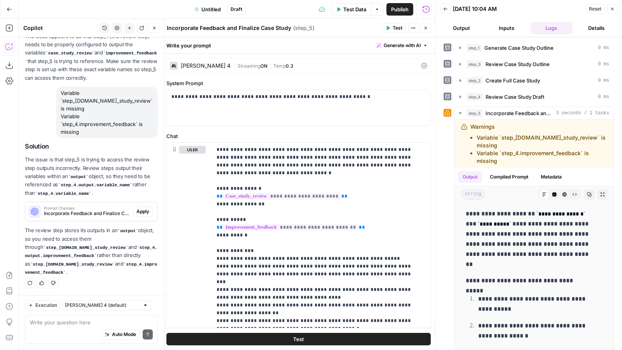
click at [137, 213] on span "Apply" at bounding box center [143, 211] width 13 height 7
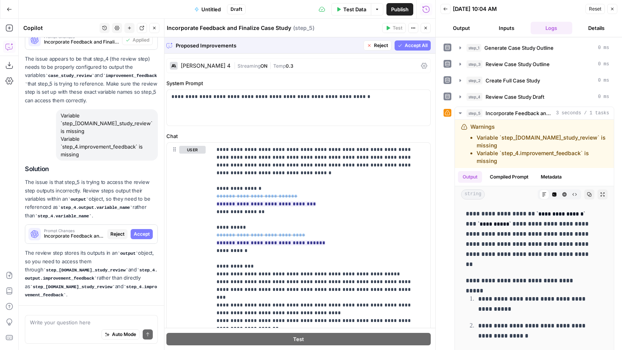
click at [135, 213] on div "Solution The issue is that step_5 is trying to access the review step outputs i…" at bounding box center [91, 232] width 133 height 134
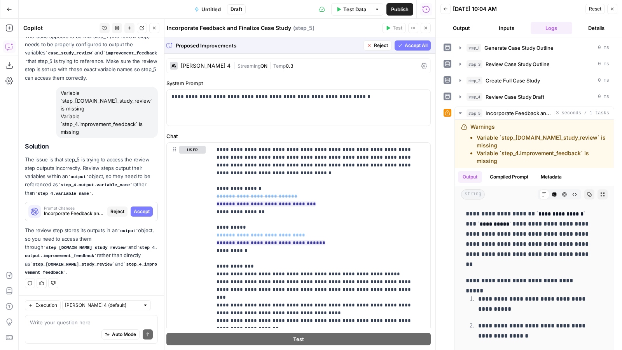
click at [135, 212] on span "Accept" at bounding box center [142, 211] width 16 height 7
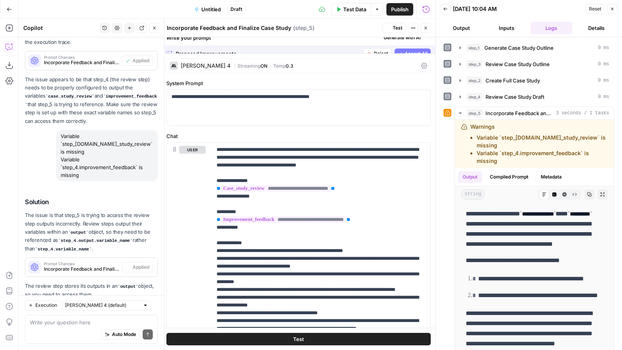
scroll to position [1519, 0]
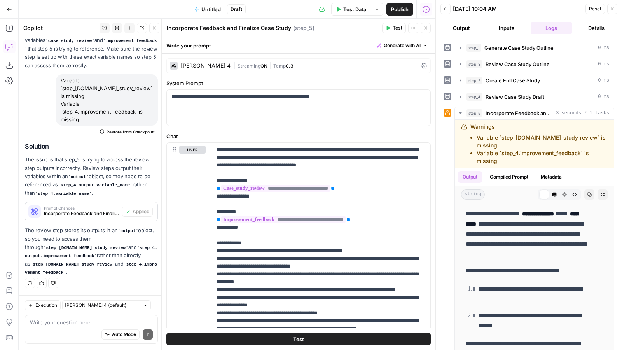
click at [240, 335] on button "Test" at bounding box center [299, 339] width 265 height 12
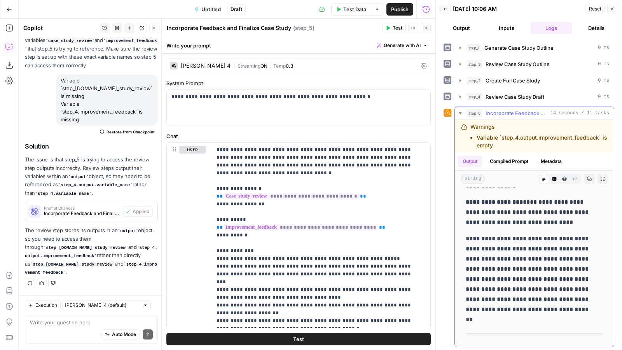
scroll to position [1416, 0]
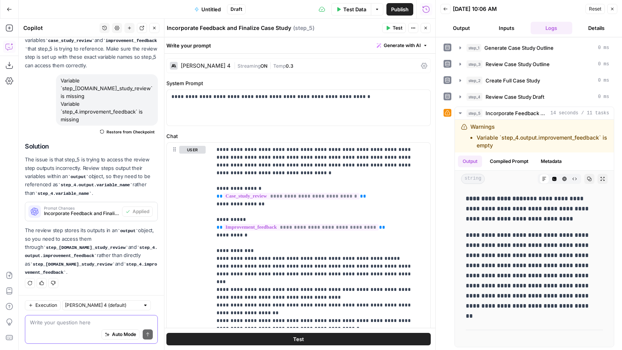
click at [118, 325] on textarea at bounding box center [91, 323] width 123 height 8
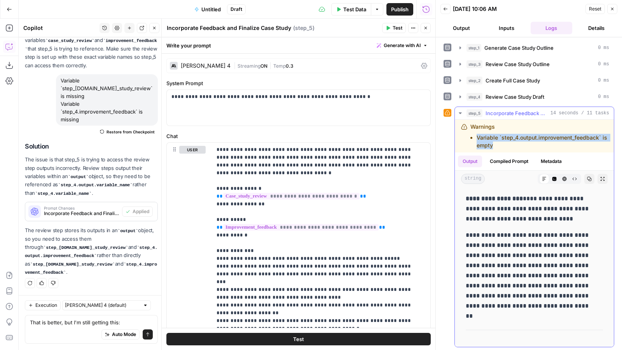
drag, startPoint x: 511, startPoint y: 147, endPoint x: 477, endPoint y: 139, distance: 35.3
click at [477, 139] on li "Variable `step_4.output.improvement_feedback` is empty" at bounding box center [542, 142] width 131 height 16
copy li "Variable `step_4.output.improvement_feedback` is empty"
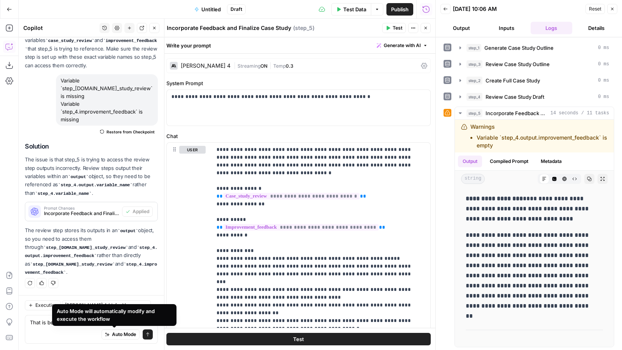
click at [133, 322] on div "Auto Mode will automatically modify and execute the workflow" at bounding box center [114, 315] width 115 height 16
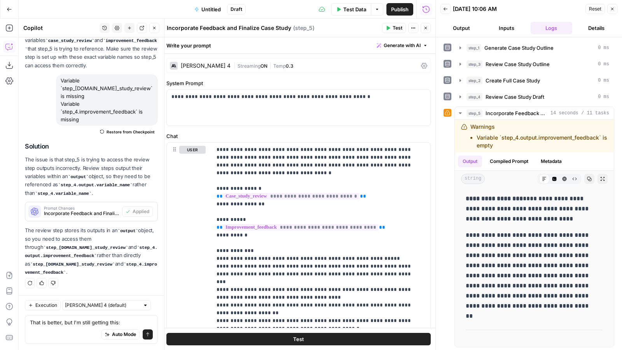
click at [77, 335] on div "Auto Mode Send" at bounding box center [91, 334] width 123 height 17
click at [131, 322] on textarea "That is better, but I'm still getting this:" at bounding box center [91, 323] width 123 height 8
paste textarea "Variable `step_4.output.improvement_feedback` is empty"
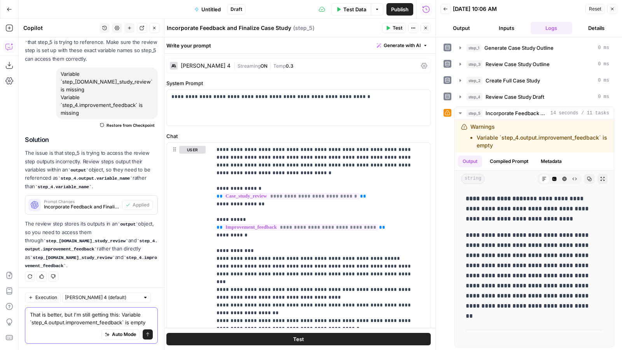
scroll to position [1527, 0]
type textarea "That is better, but I'm still getting this: Variable `step_4.output.improvement…"
click at [146, 335] on icon "submit" at bounding box center [148, 334] width 5 height 5
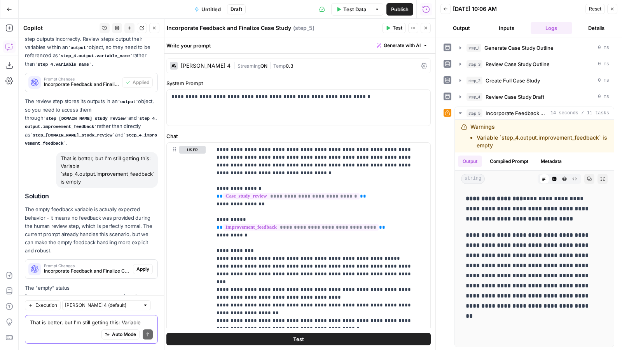
scroll to position [1738, 0]
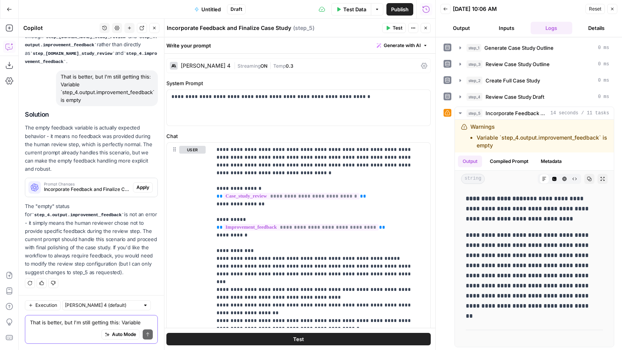
click at [89, 323] on textarea "That is better, but I'm still getting this: Variable `step_4.output.improvement…" at bounding box center [91, 323] width 123 height 8
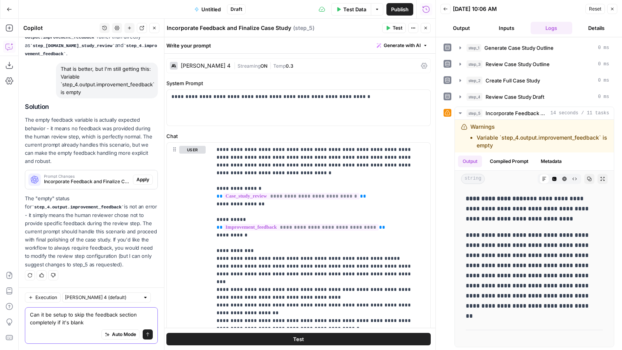
type textarea "Can it be setup to skip the feedback section completely if it's blank?"
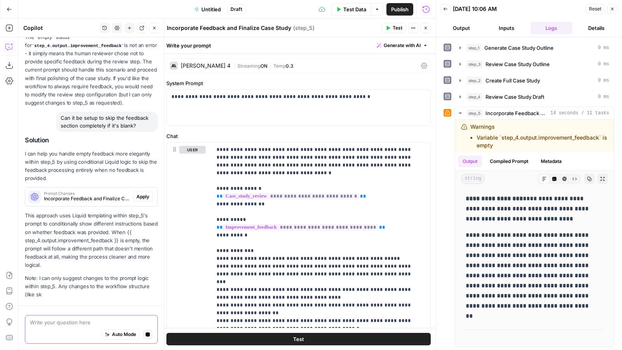
scroll to position [1850, 0]
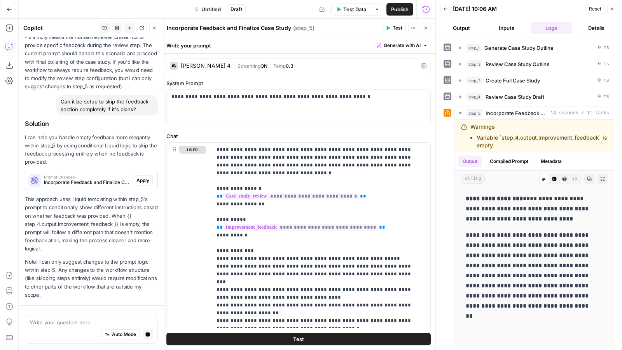
click at [137, 182] on span "Apply" at bounding box center [143, 180] width 13 height 7
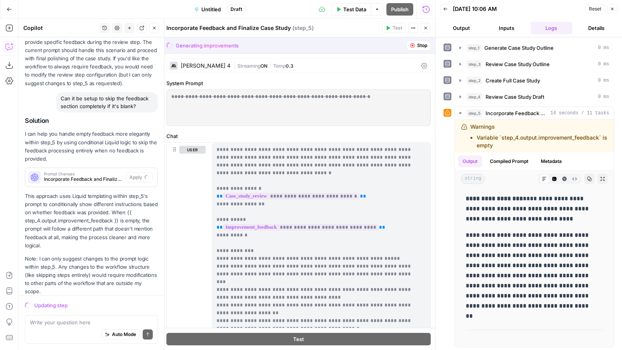
scroll to position [1885, 0]
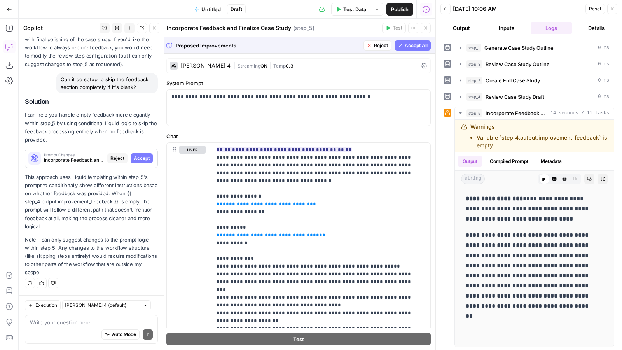
click at [134, 158] on span "Accept" at bounding box center [142, 158] width 16 height 7
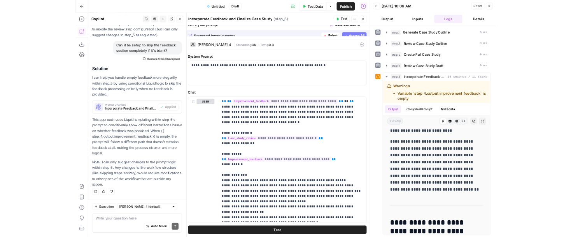
scroll to position [0, 0]
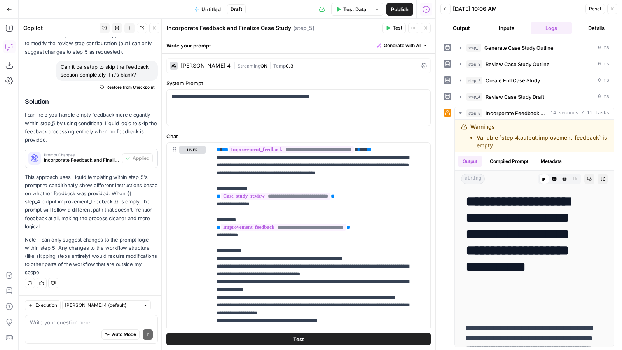
click at [231, 342] on button "Test" at bounding box center [299, 339] width 265 height 12
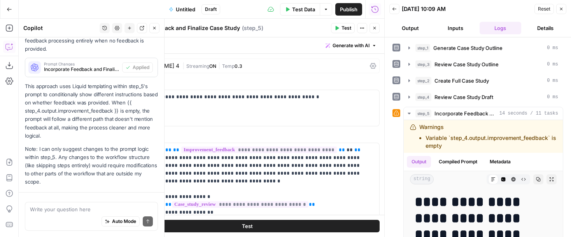
scroll to position [2085, 0]
